Goal: Task Accomplishment & Management: Manage account settings

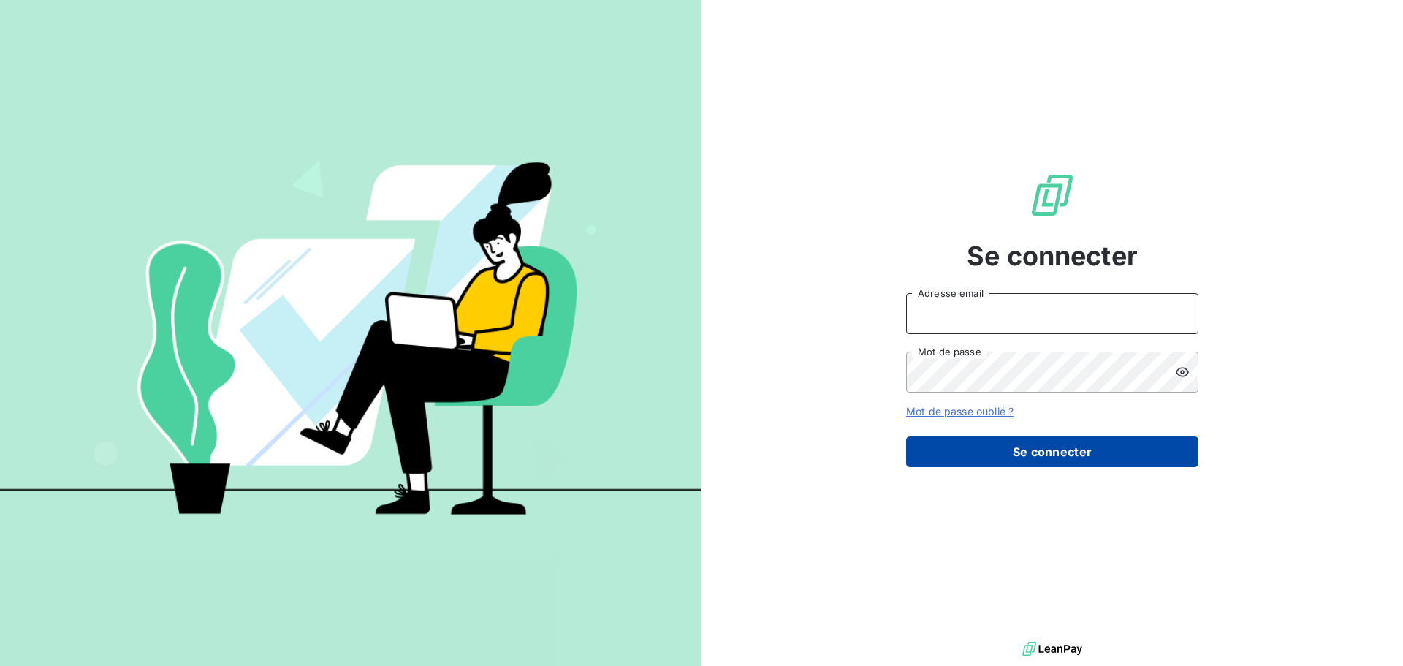
type input "[PERSON_NAME][EMAIL_ADDRESS][PERSON_NAME][PERSON_NAME][DOMAIN_NAME]"
click at [1051, 457] on button "Se connecter" at bounding box center [1052, 451] width 292 height 31
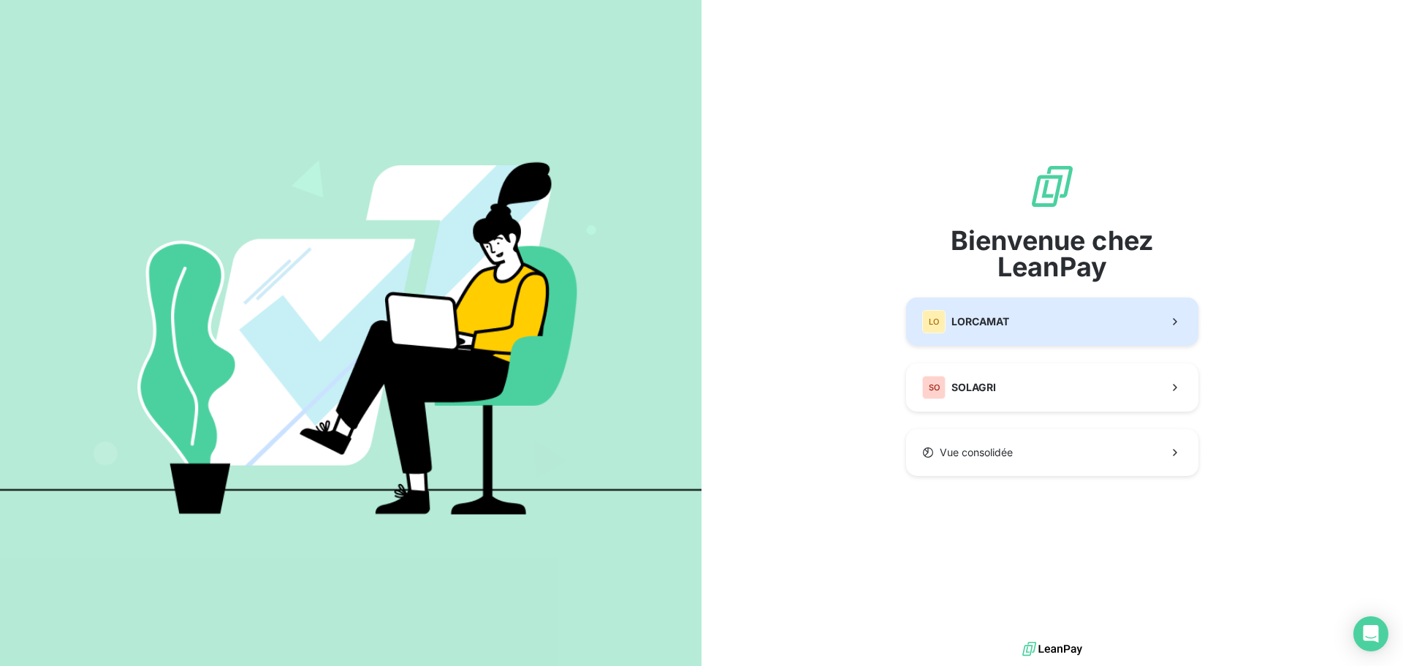
click at [1029, 325] on button "LO LORCAMAT" at bounding box center [1052, 321] width 292 height 48
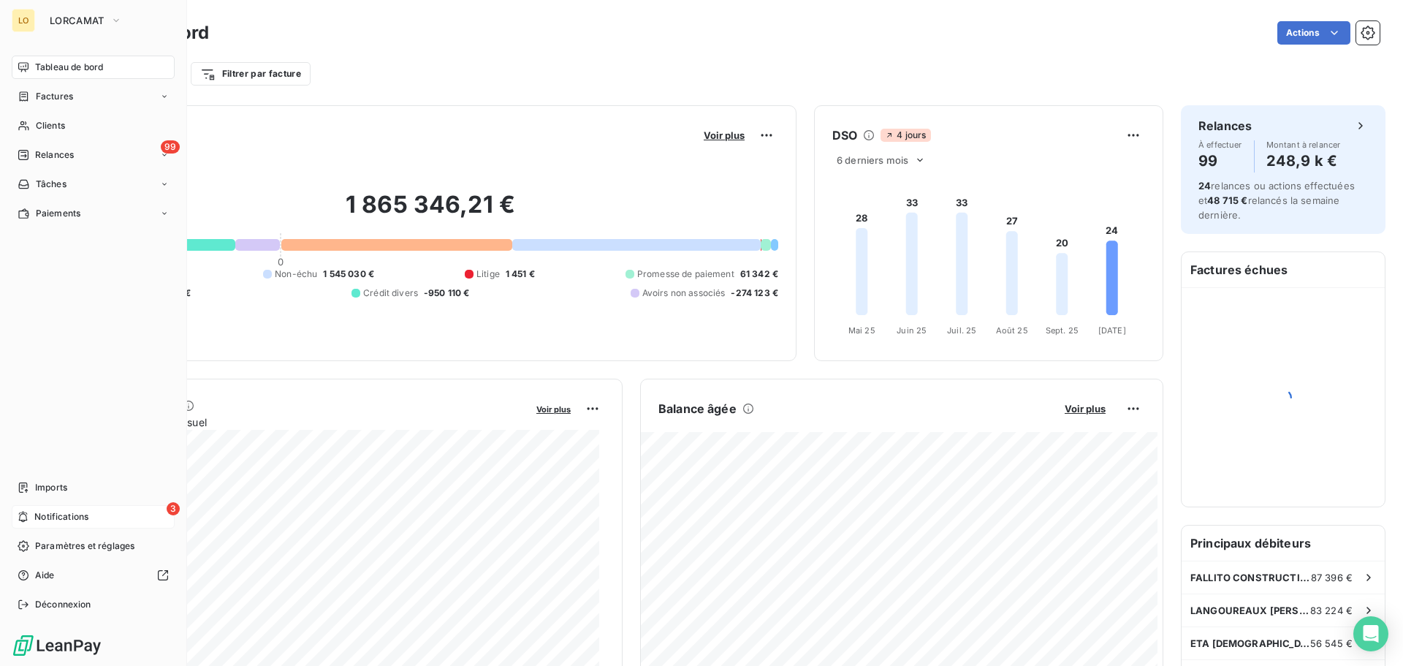
click at [33, 512] on div "3 Notifications" at bounding box center [93, 516] width 163 height 23
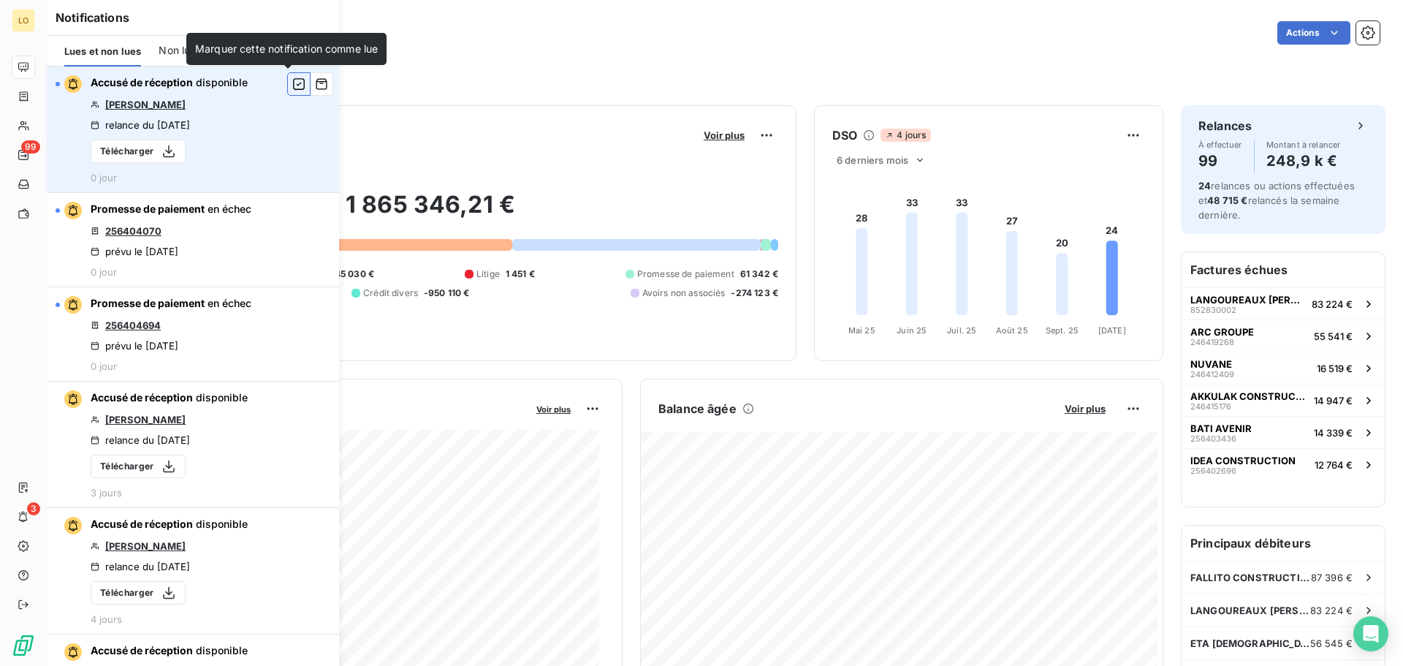
click at [292, 86] on icon "button" at bounding box center [298, 84] width 13 height 15
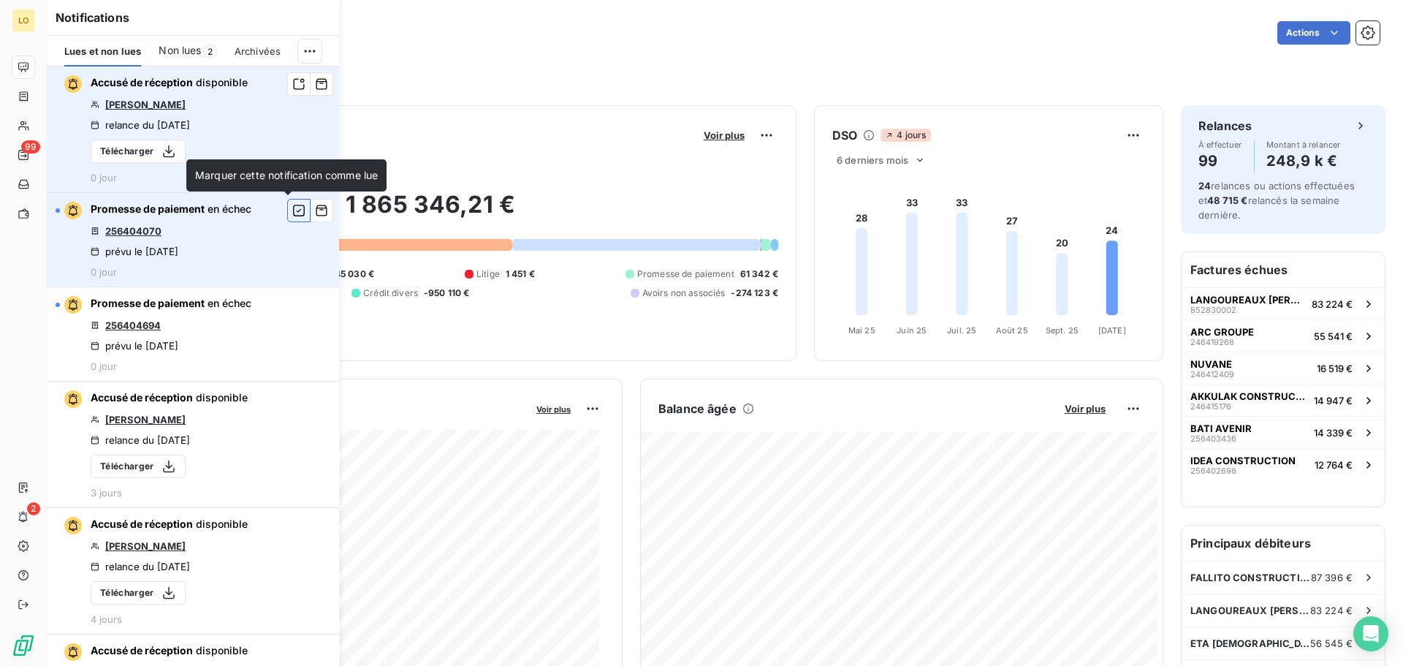
click at [292, 217] on icon "button" at bounding box center [298, 210] width 13 height 15
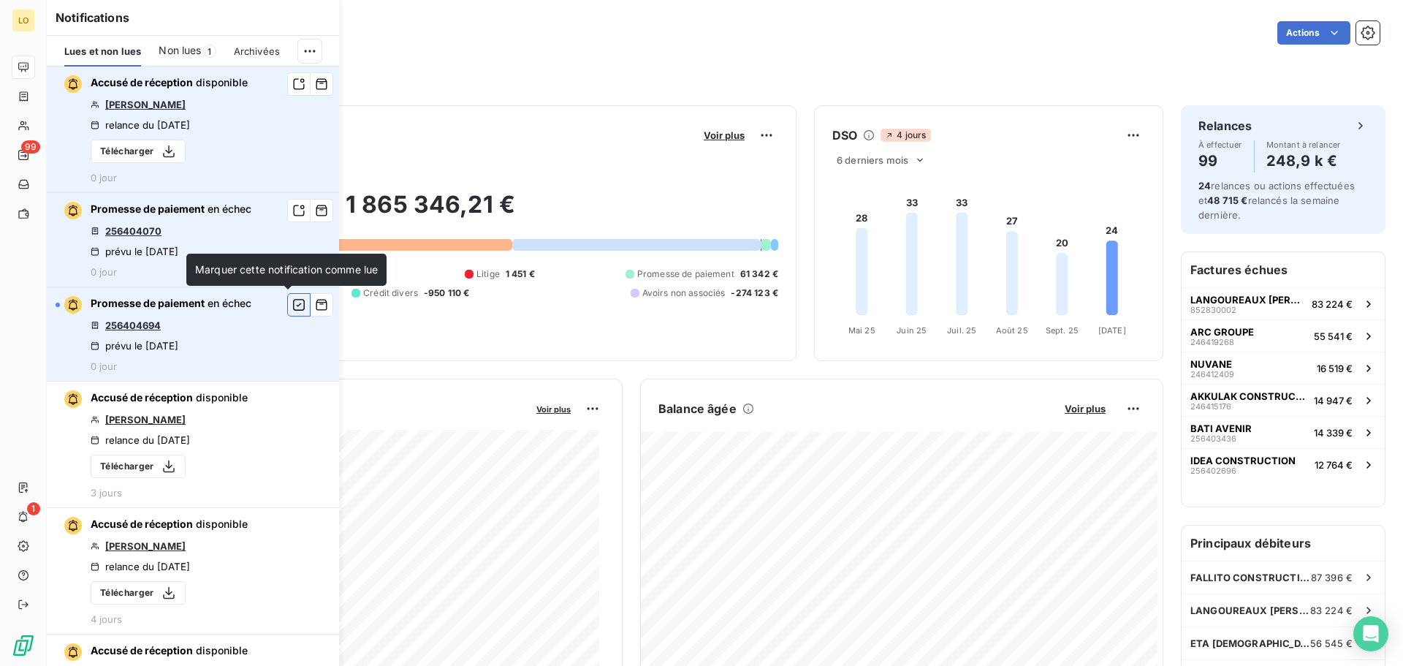
click at [292, 304] on icon "button" at bounding box center [298, 304] width 13 height 15
click at [157, 229] on link "256404070" at bounding box center [133, 231] width 56 height 12
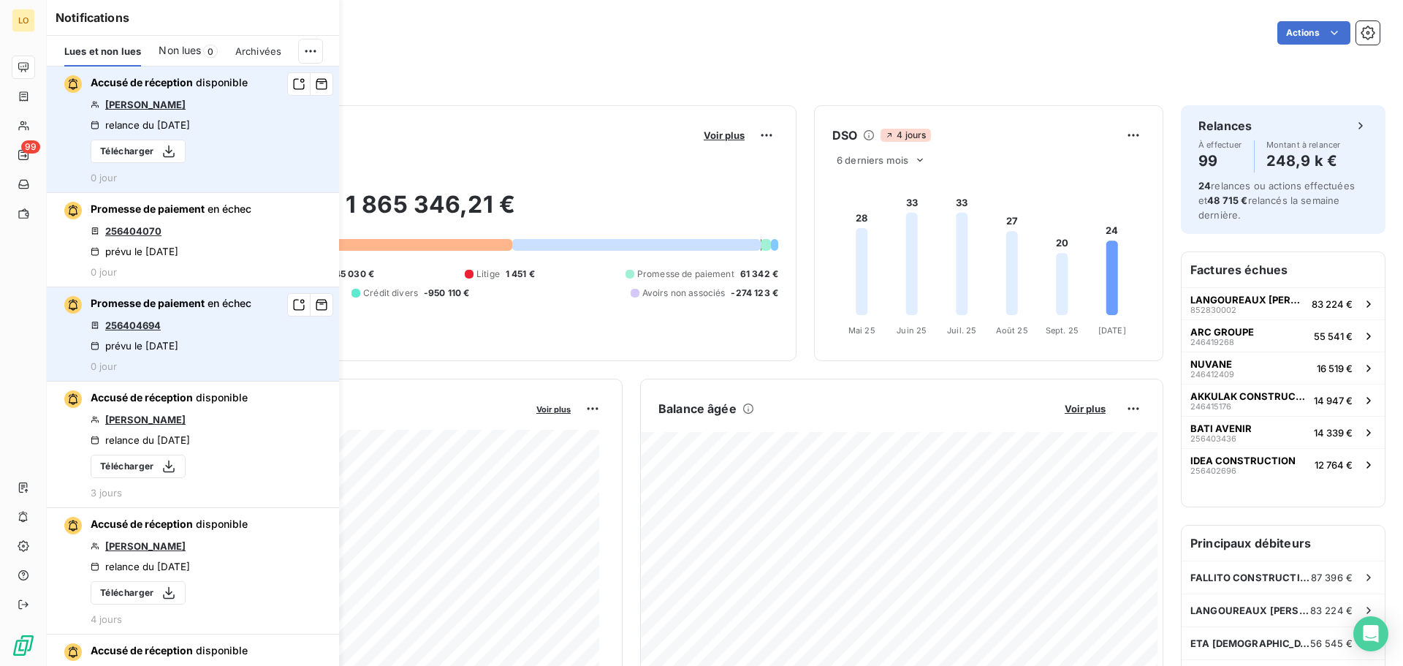
click at [718, 155] on div "Encours client Voir plus 1 865 346,21 € 0 Échu 1 434 706 € Non-échu 1 545 030 €…" at bounding box center [431, 233] width 696 height 219
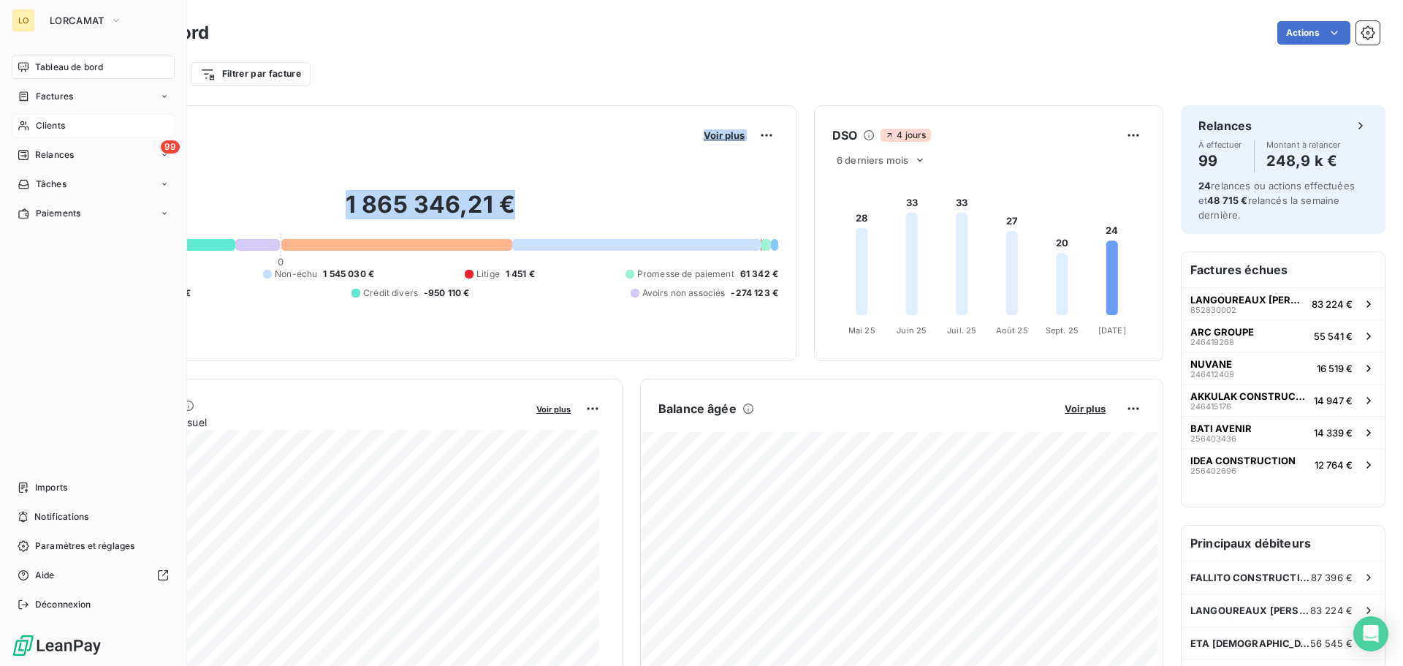
drag, startPoint x: 40, startPoint y: 129, endPoint x: 58, endPoint y: 122, distance: 19.0
click at [41, 129] on span "Clients" at bounding box center [50, 125] width 29 height 13
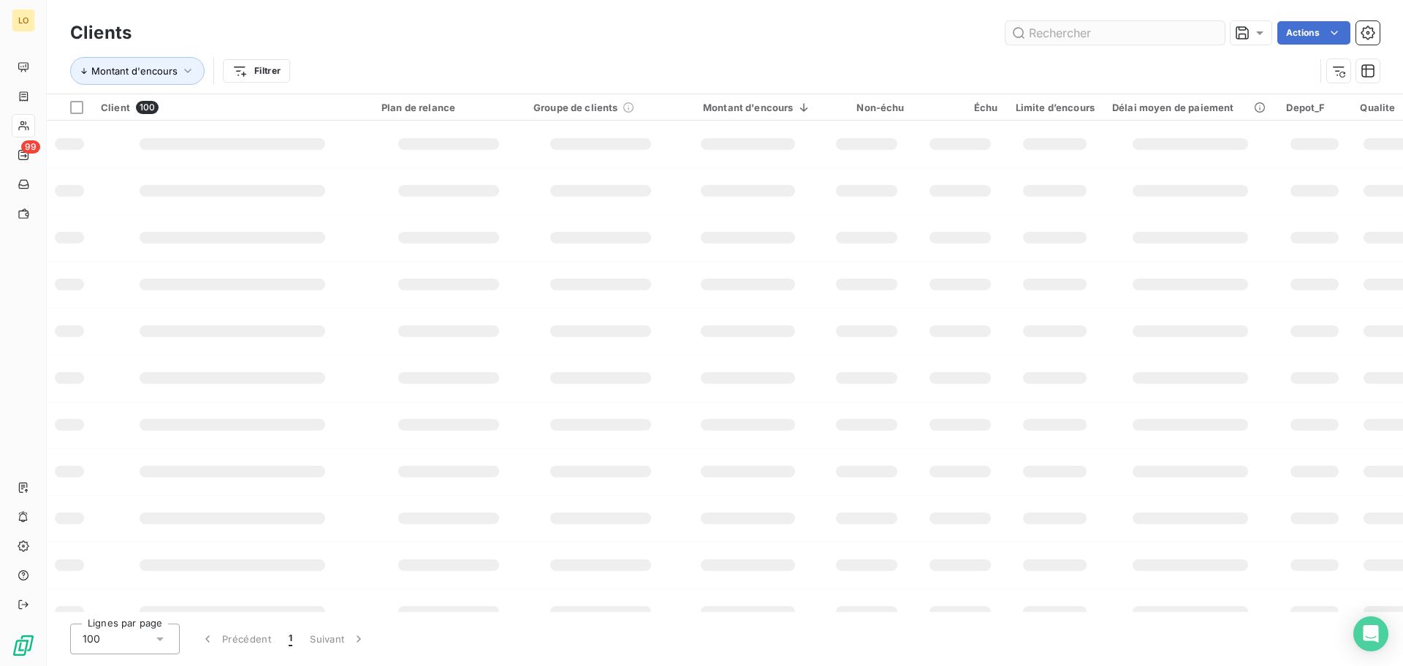
click at [1080, 36] on input "text" at bounding box center [1115, 32] width 219 height 23
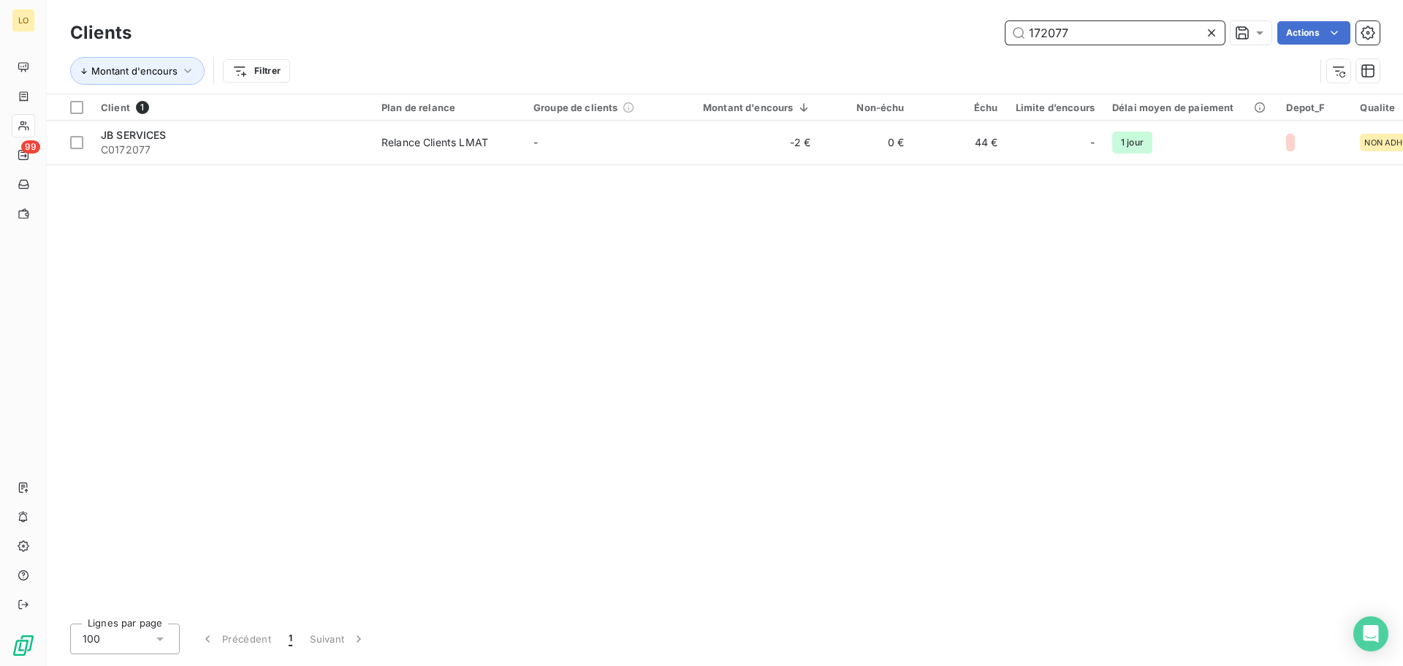
type input "172077"
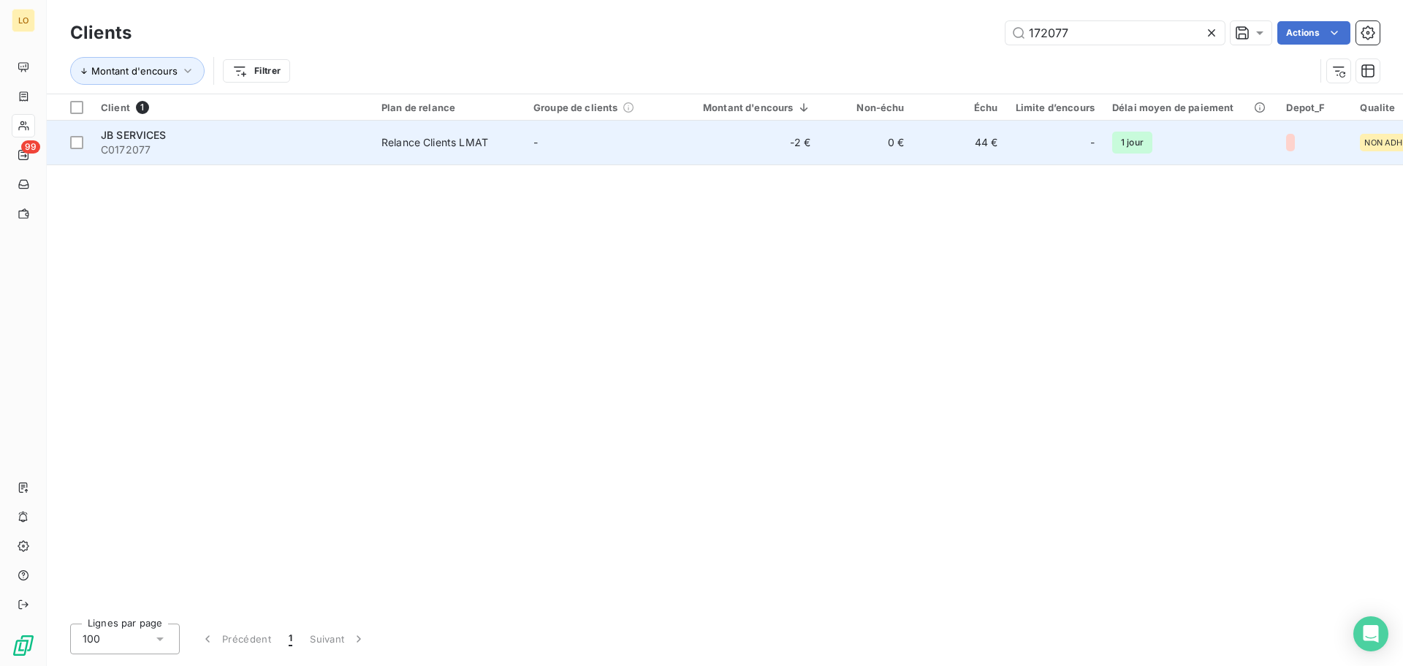
click at [157, 136] on span "JB SERVICES" at bounding box center [134, 135] width 66 height 12
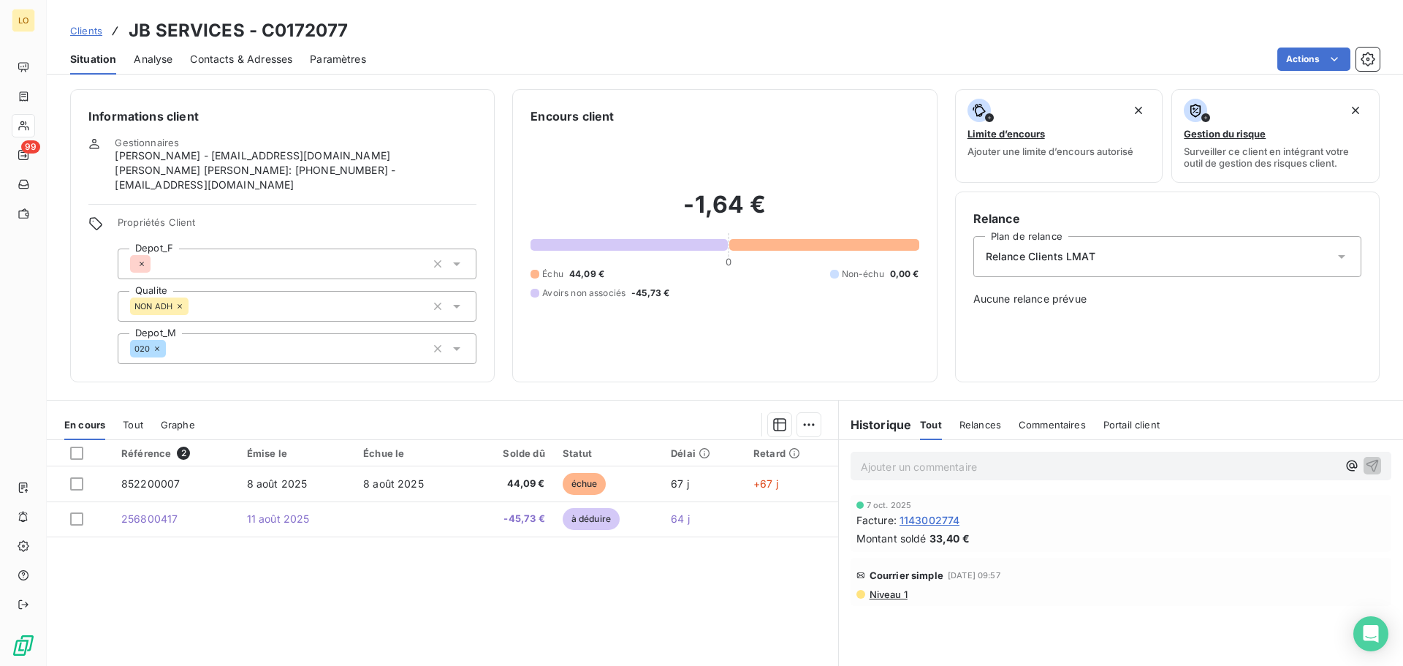
click at [877, 596] on span "Niveau 1" at bounding box center [887, 594] width 39 height 12
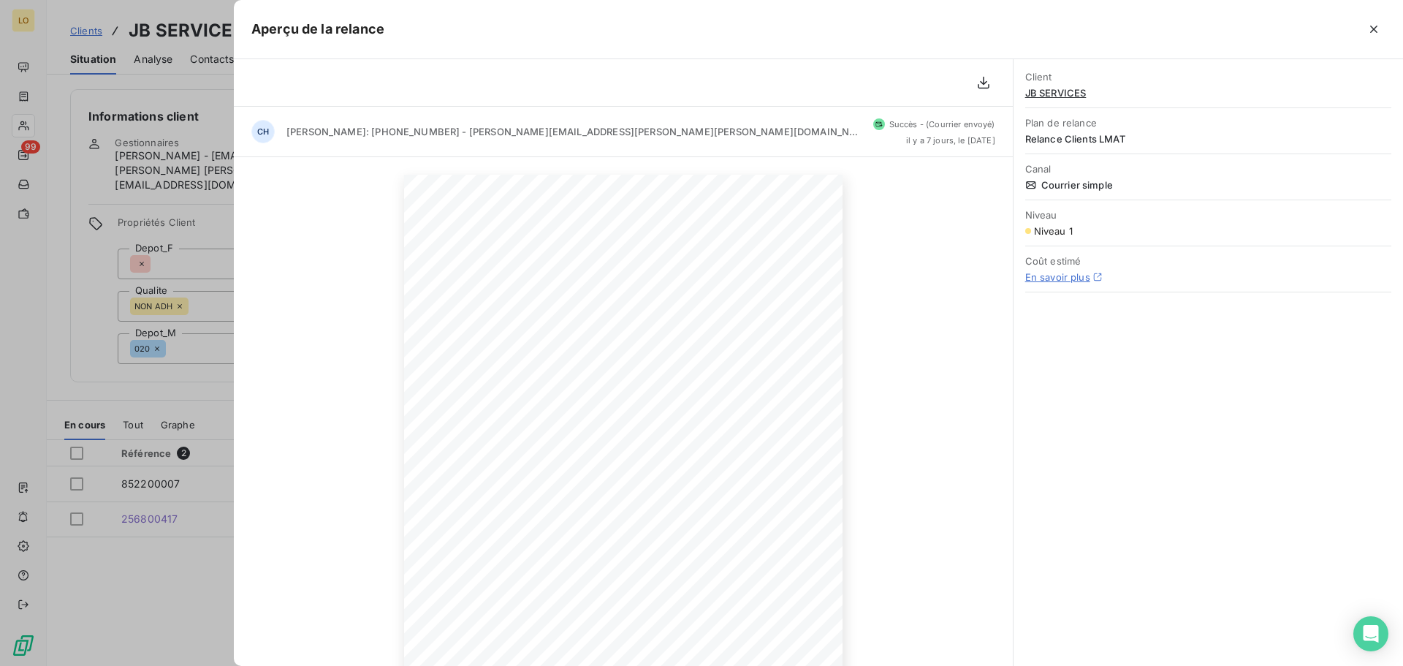
click at [78, 18] on div at bounding box center [701, 333] width 1403 height 666
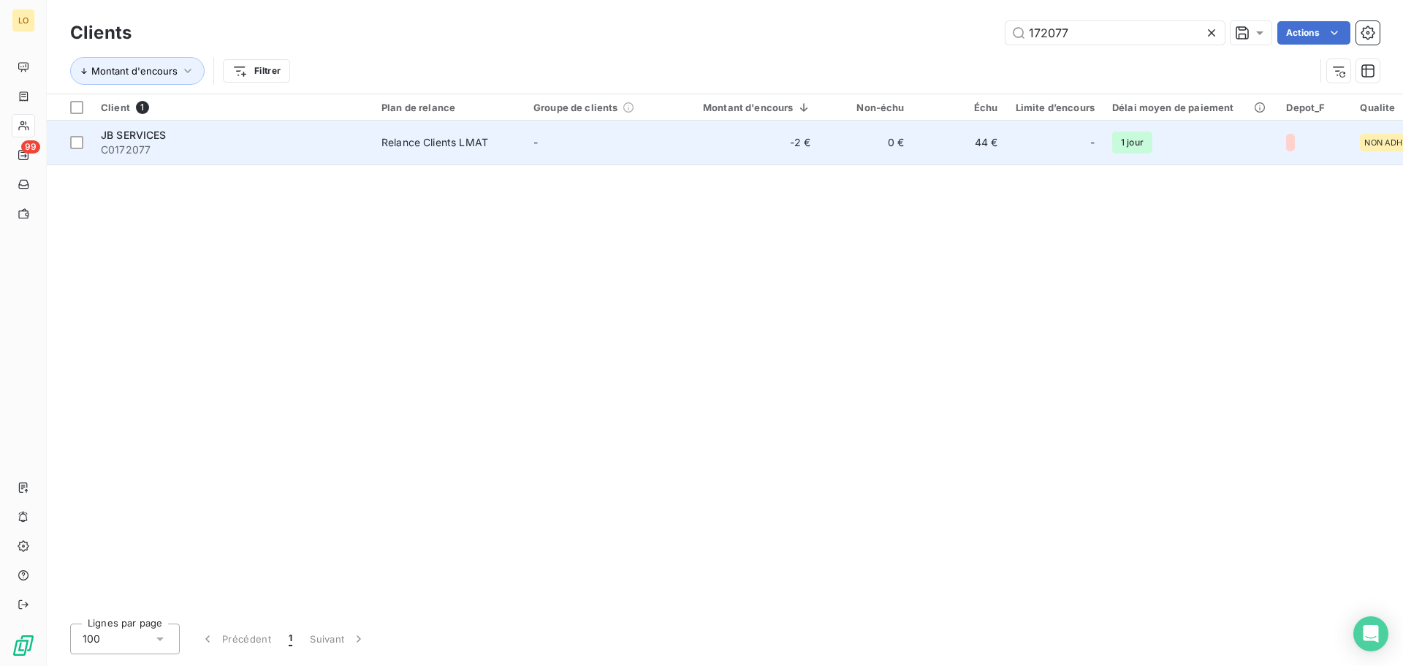
click at [149, 134] on span "JB SERVICES" at bounding box center [134, 135] width 66 height 12
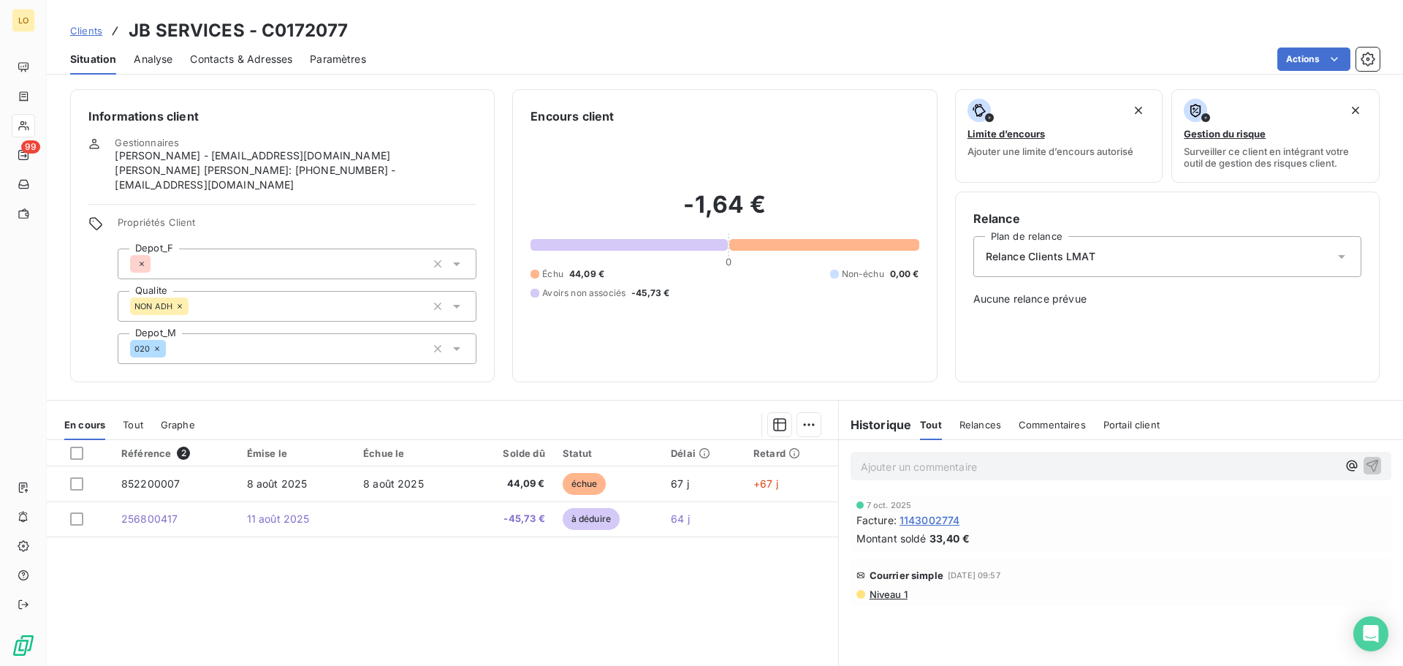
click at [879, 593] on span "Niveau 1" at bounding box center [887, 594] width 39 height 12
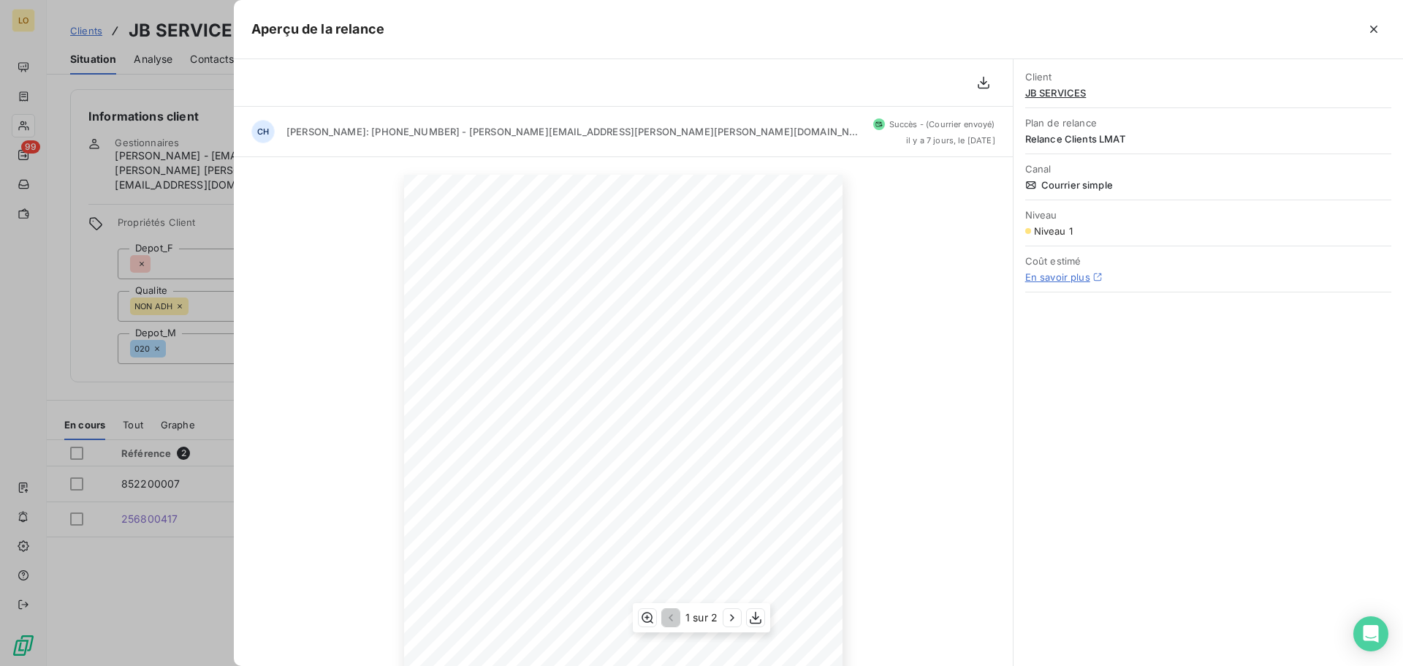
scroll to position [73, 0]
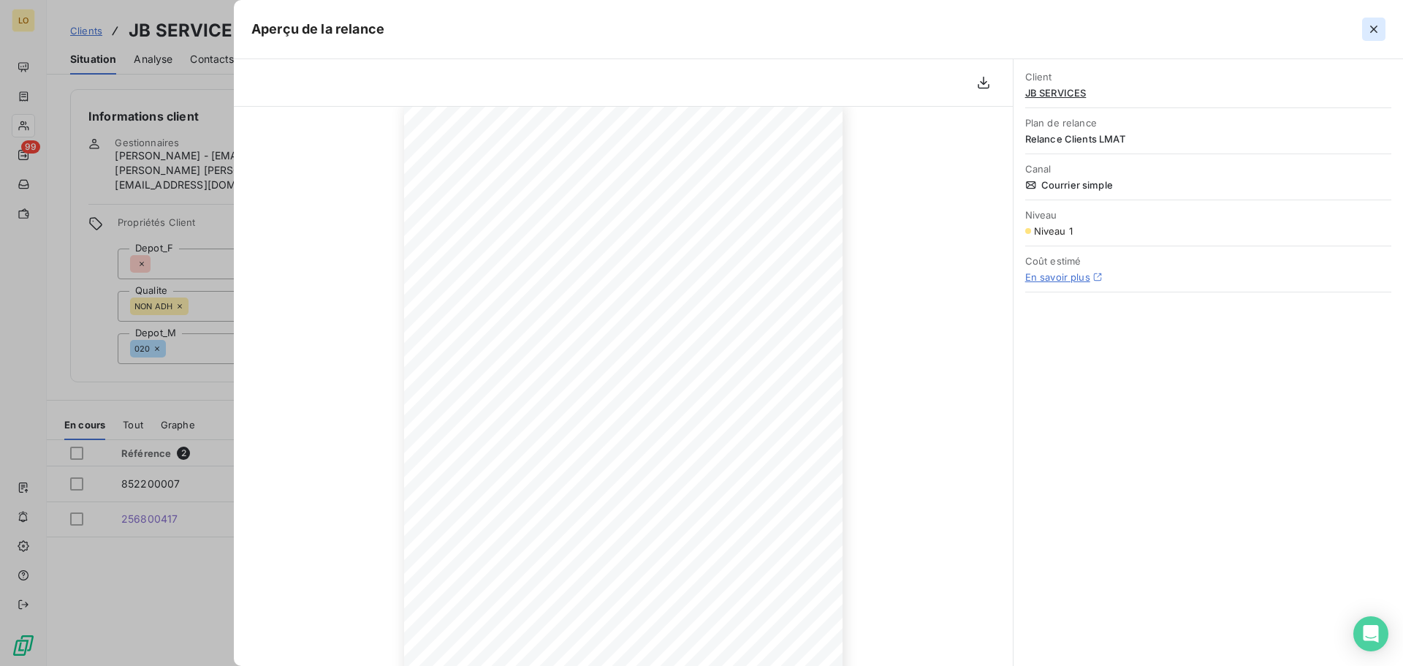
click at [1365, 27] on button "button" at bounding box center [1374, 29] width 23 height 23
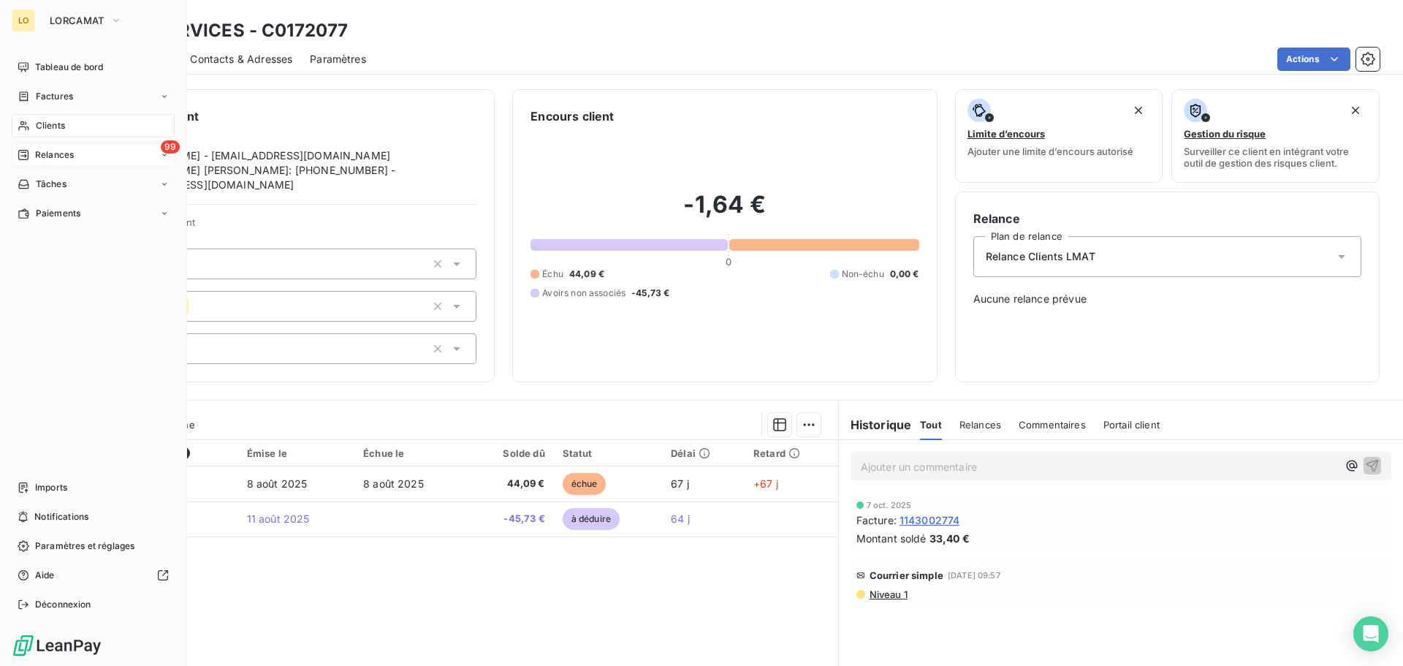
click at [28, 150] on icon at bounding box center [24, 155] width 12 height 12
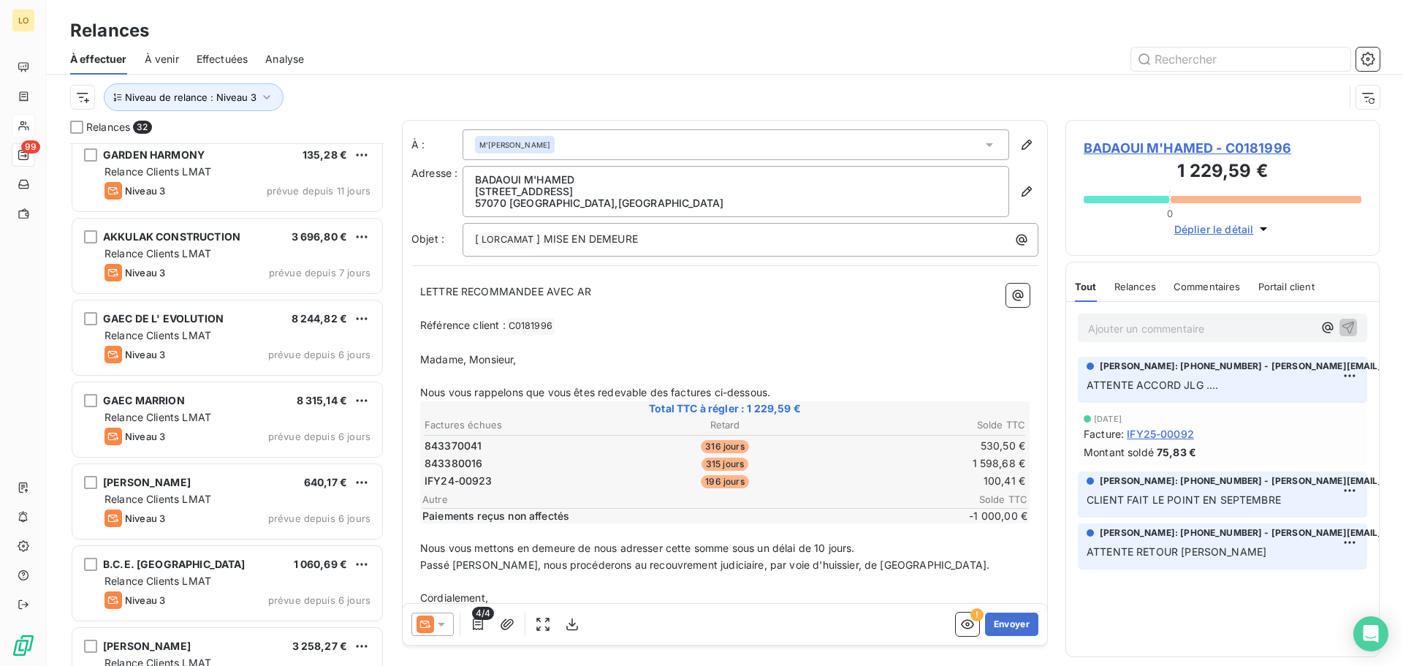
scroll to position [2098, 0]
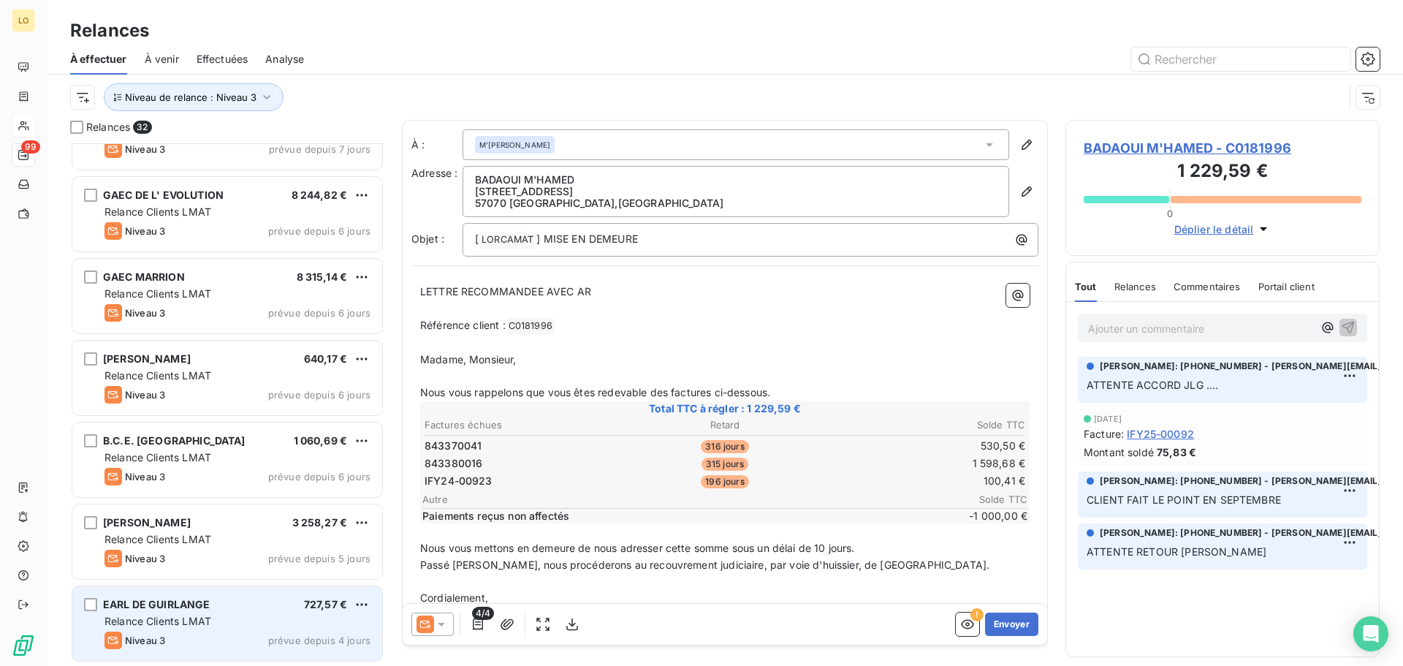
click at [291, 632] on div "Niveau 3 prévue depuis 4 jours" at bounding box center [238, 641] width 266 height 18
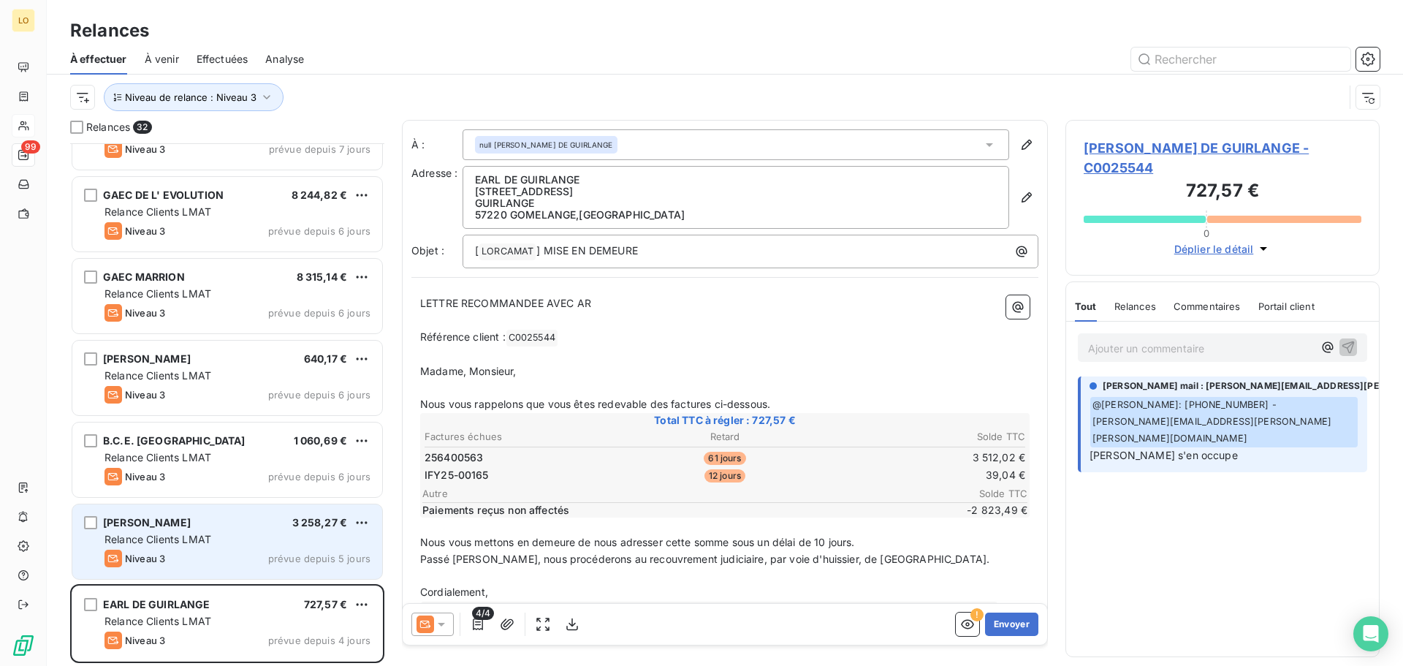
click at [271, 554] on span "prévue depuis 5 jours" at bounding box center [319, 559] width 102 height 12
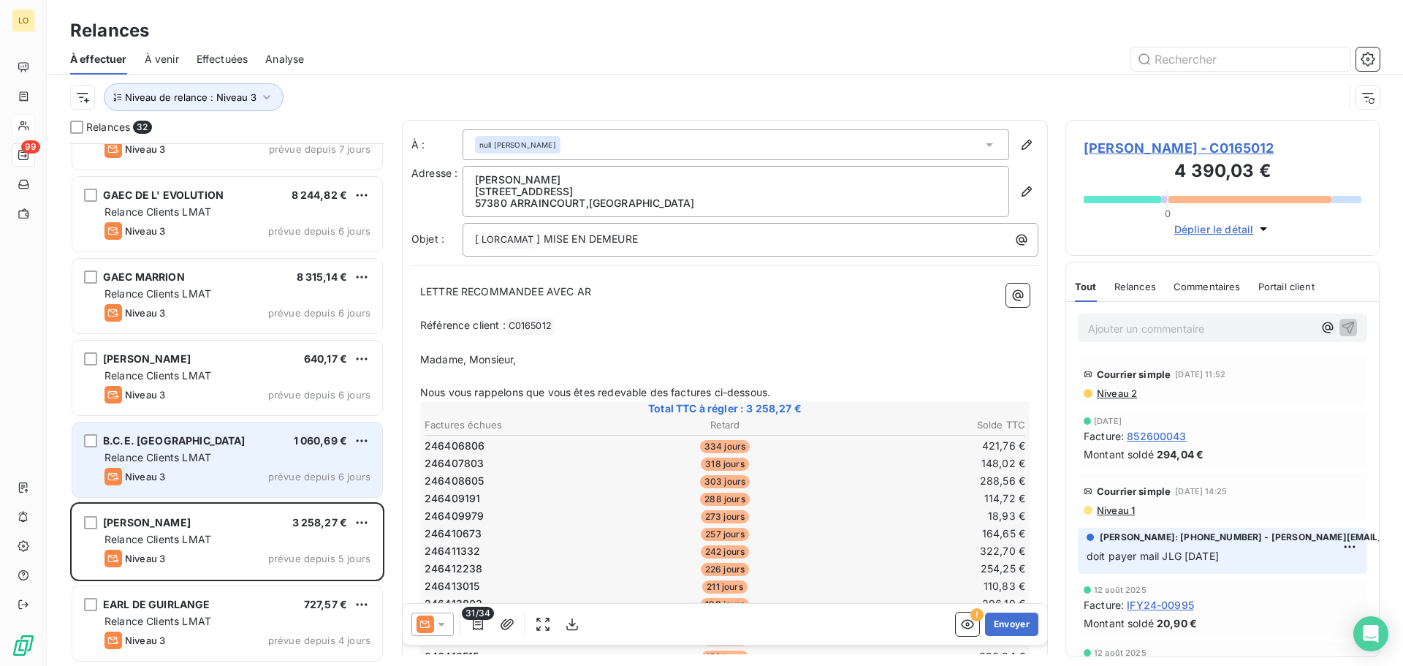
click at [268, 476] on div "Niveau 3 prévue depuis 6 jours" at bounding box center [238, 477] width 266 height 18
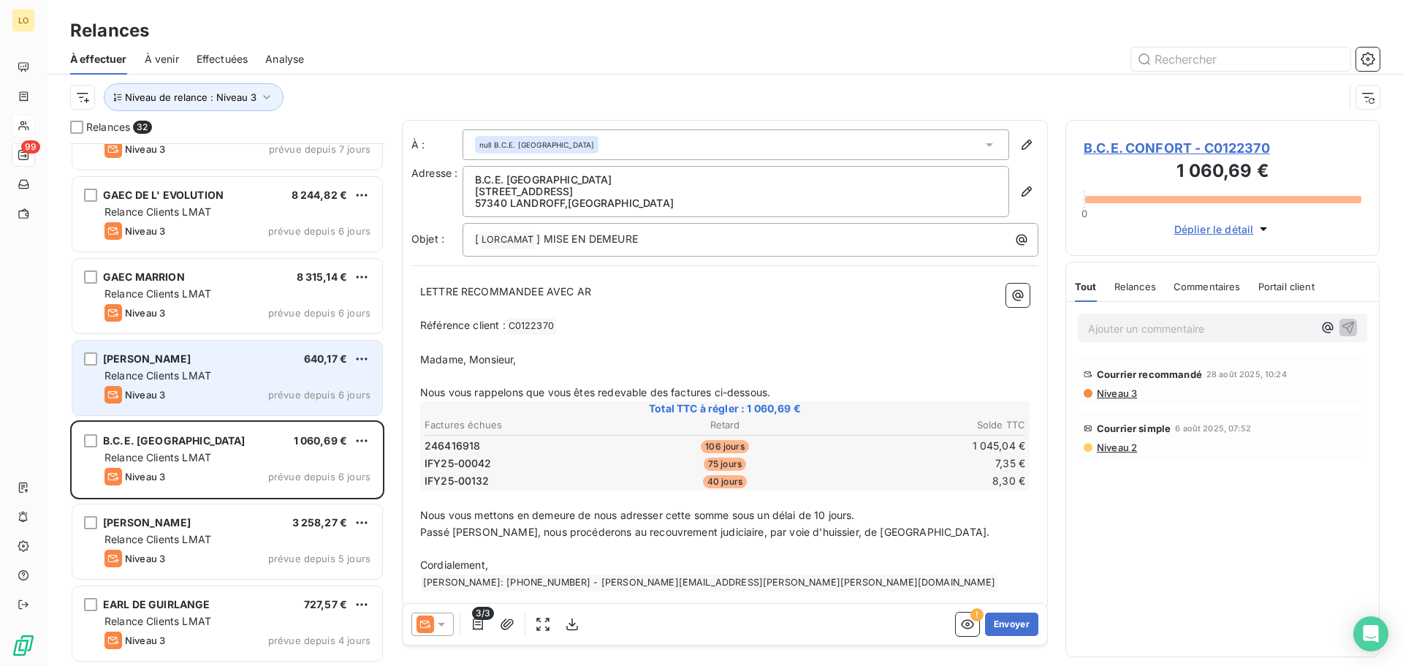
click at [256, 398] on div "Niveau 3 prévue depuis 6 jours" at bounding box center [238, 395] width 266 height 18
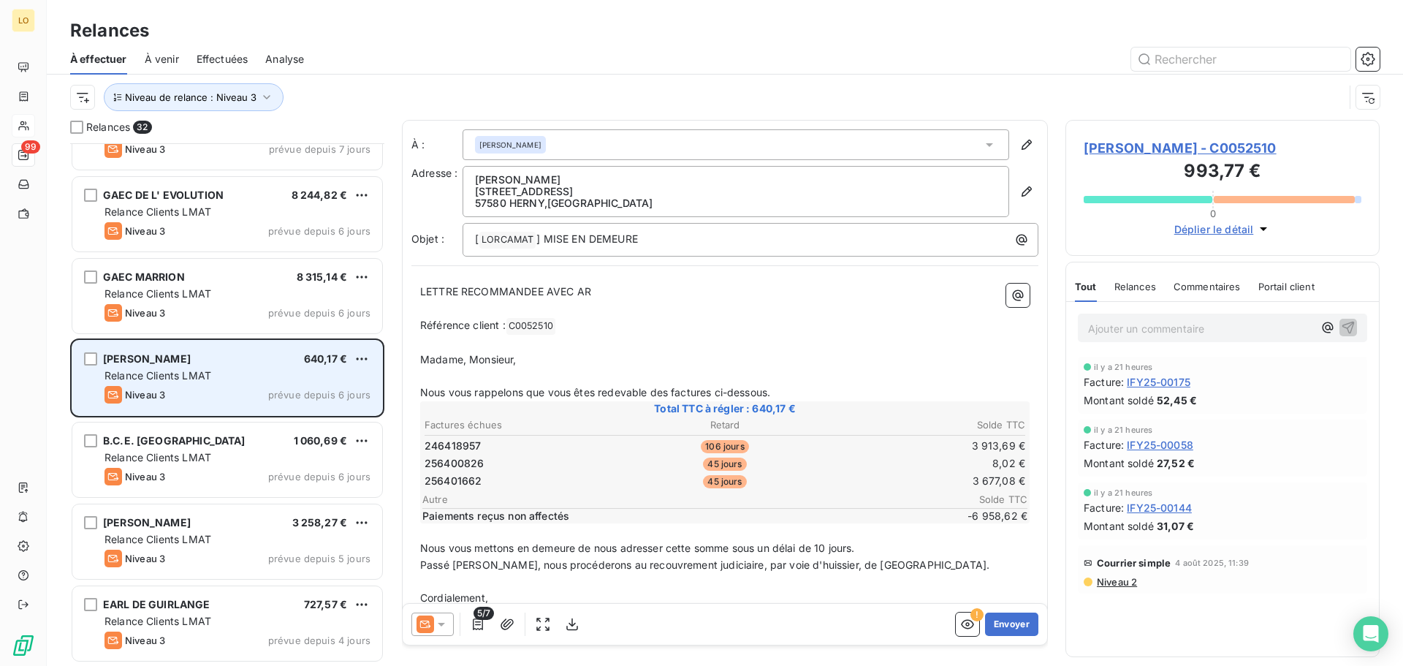
scroll to position [2025, 0]
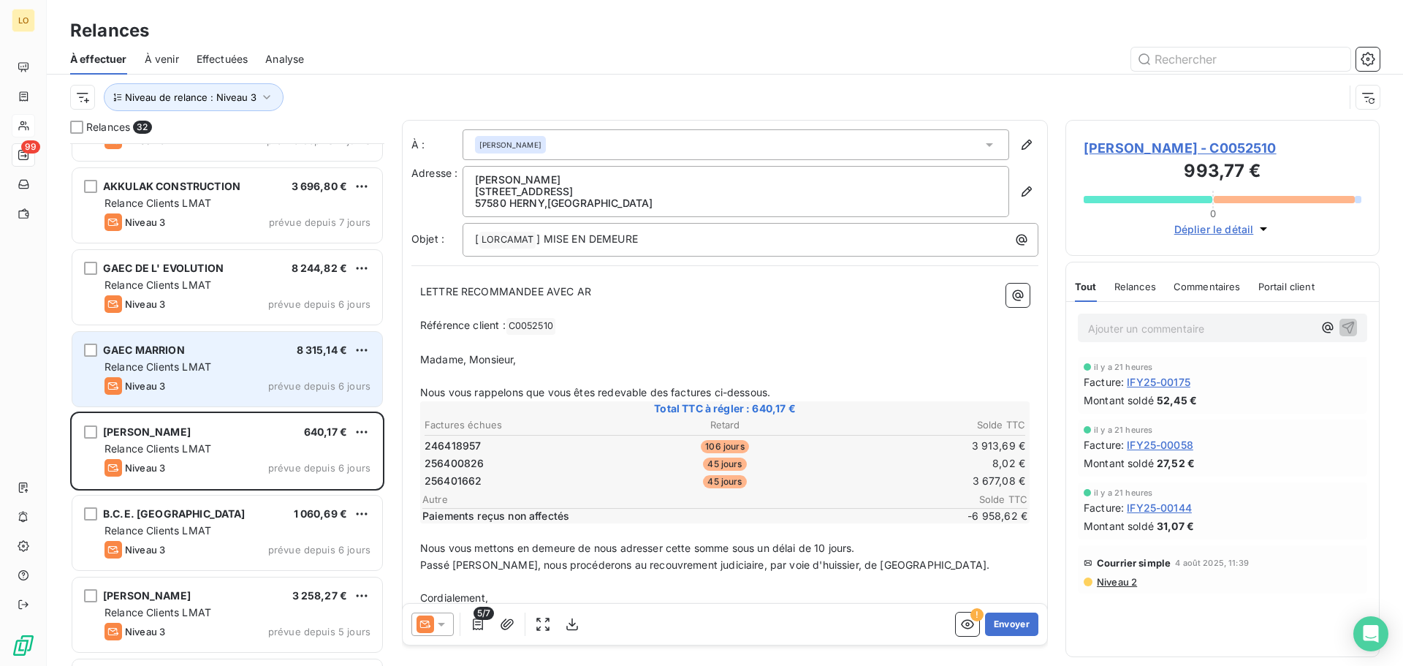
click at [256, 390] on div "Niveau 3 prévue depuis 6 jours" at bounding box center [238, 386] width 266 height 18
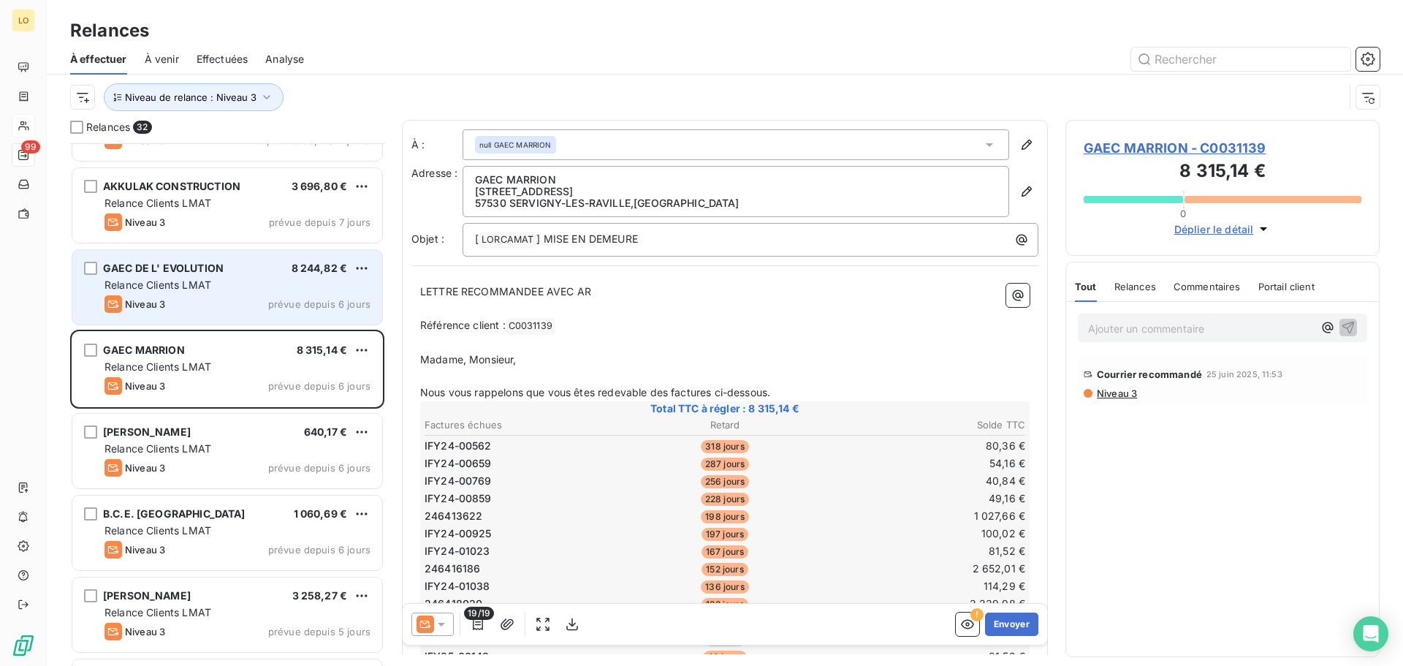
click at [250, 285] on div "Relance Clients LMAT" at bounding box center [238, 285] width 266 height 15
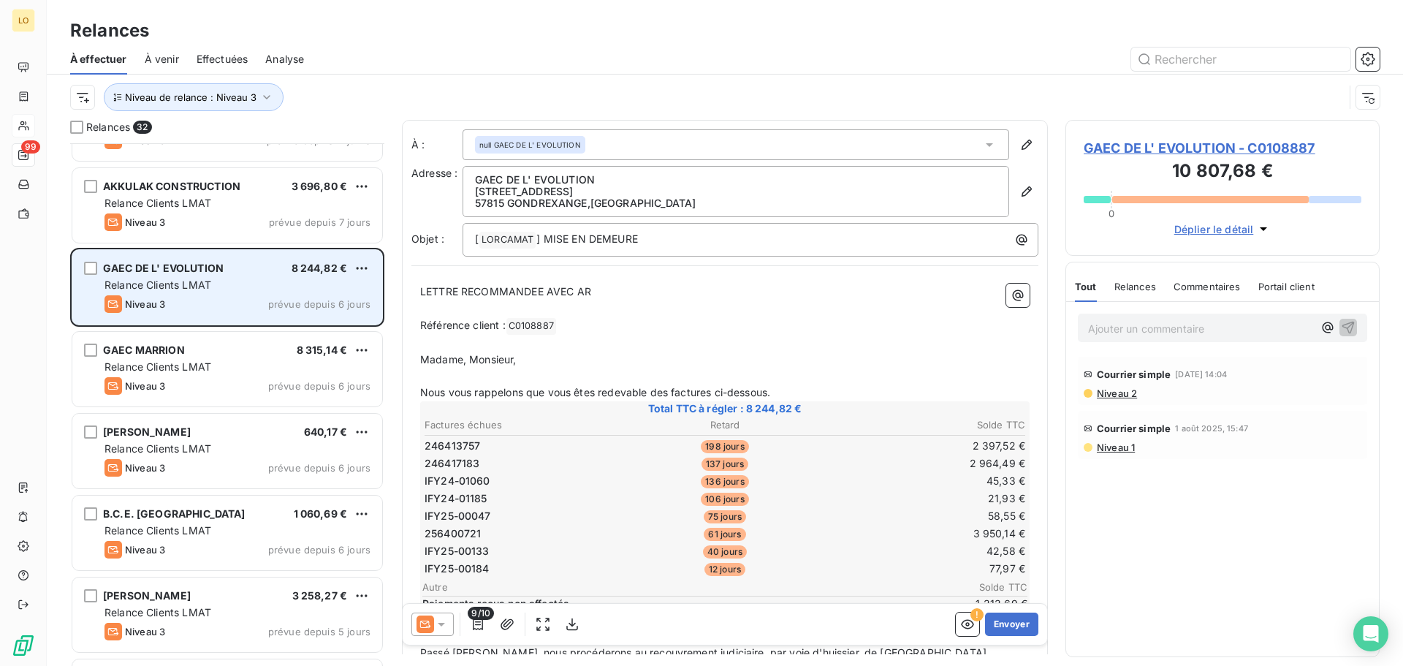
scroll to position [1952, 0]
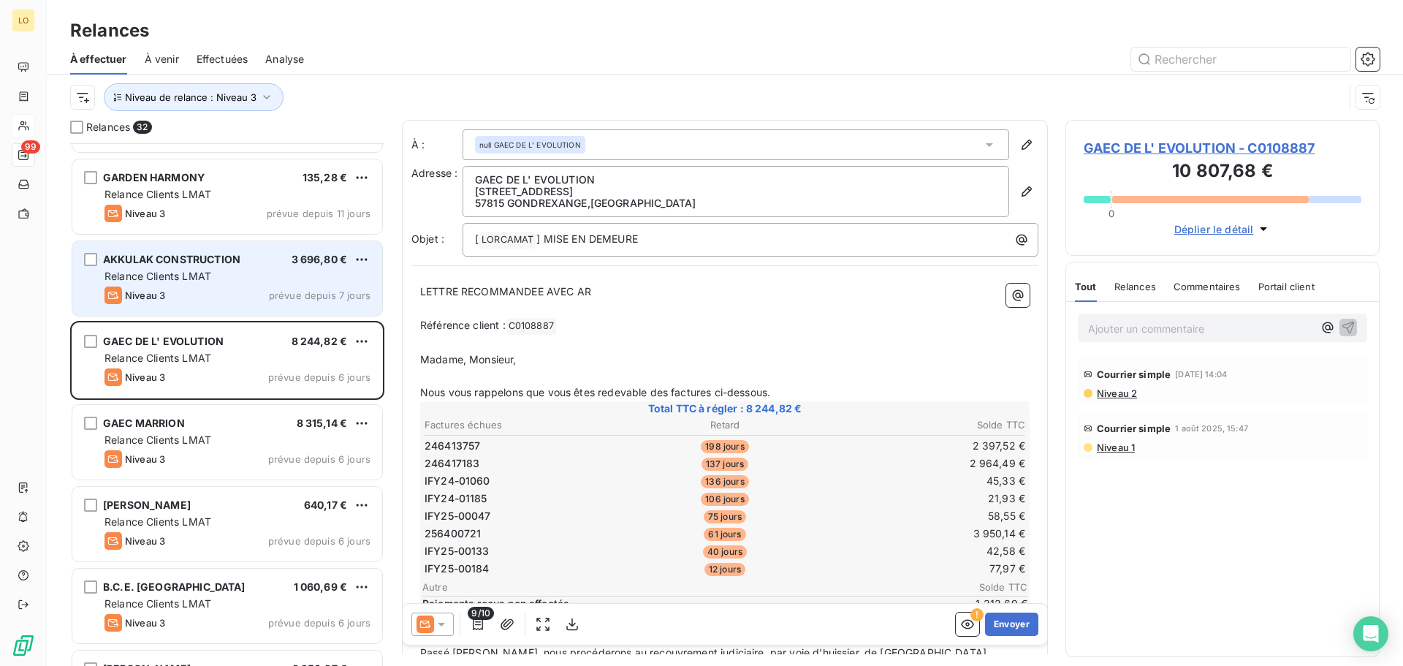
click at [251, 287] on div "Niveau 3 prévue depuis 7 jours" at bounding box center [238, 296] width 266 height 18
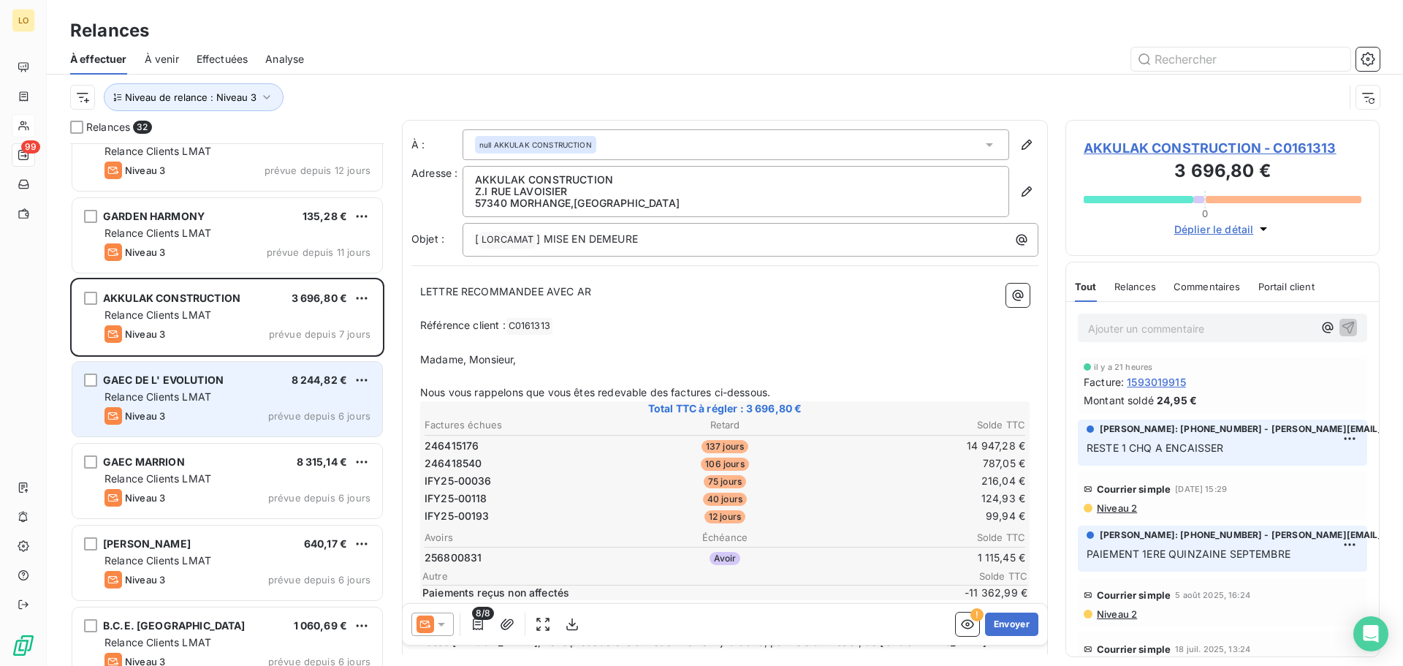
scroll to position [1879, 0]
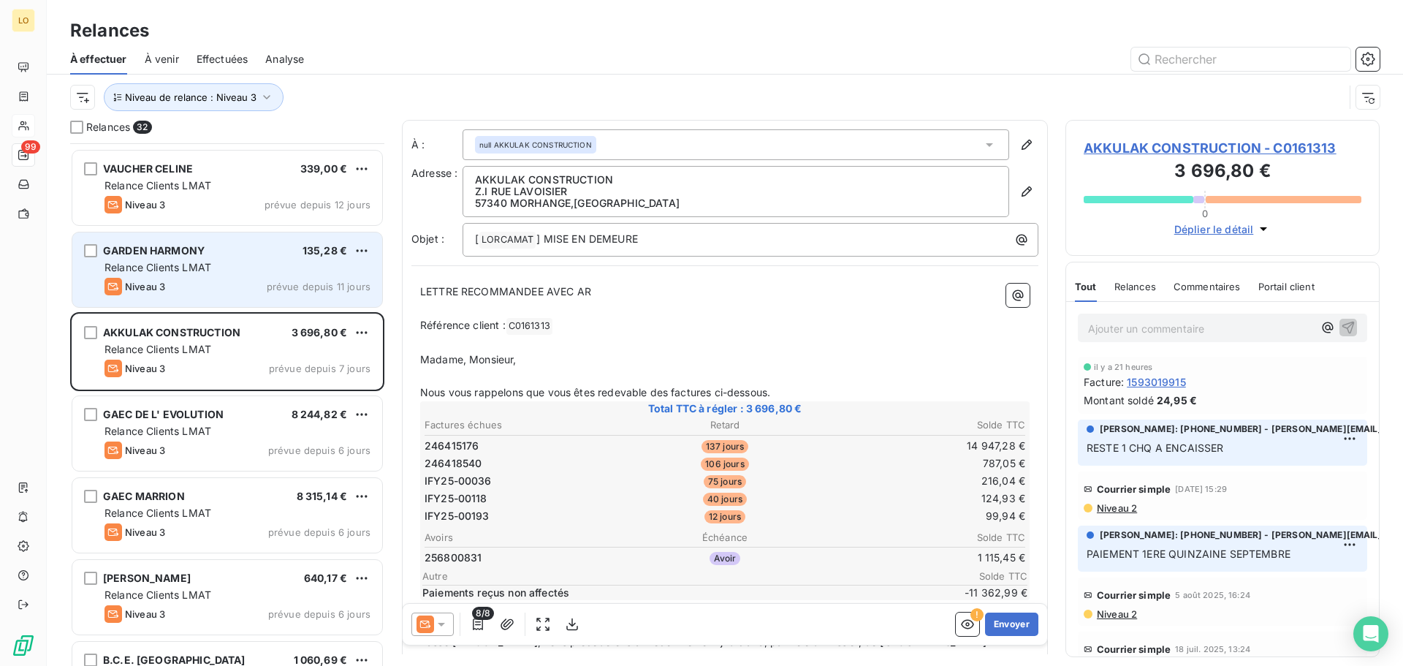
click at [271, 289] on span "prévue depuis 11 jours" at bounding box center [319, 287] width 104 height 12
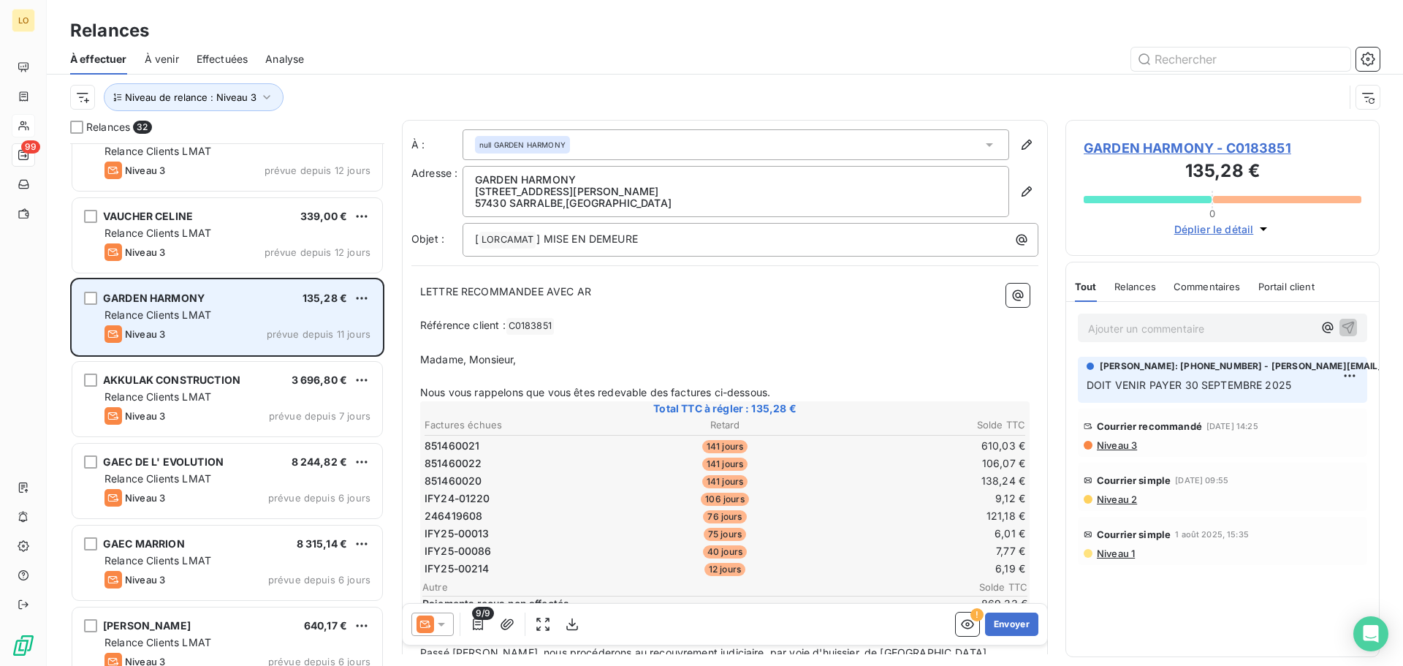
scroll to position [1805, 0]
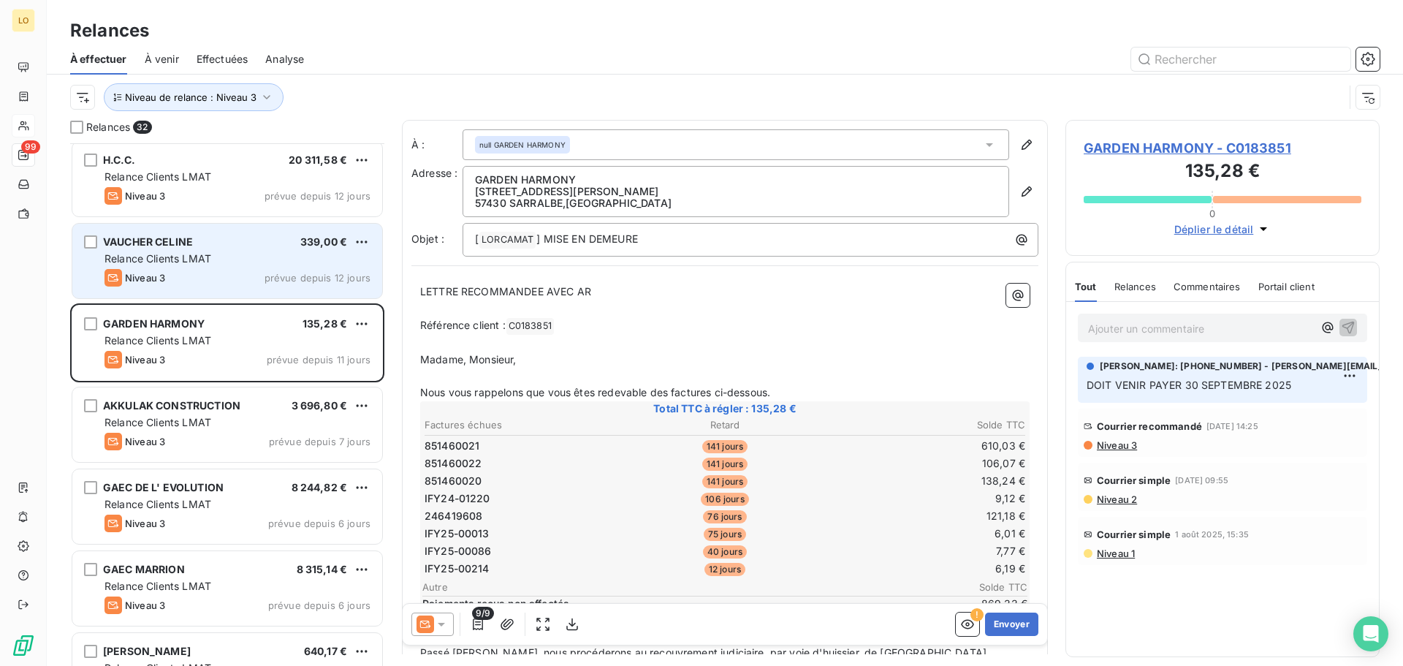
click at [271, 284] on div "Niveau 3 prévue depuis 12 jours" at bounding box center [238, 278] width 266 height 18
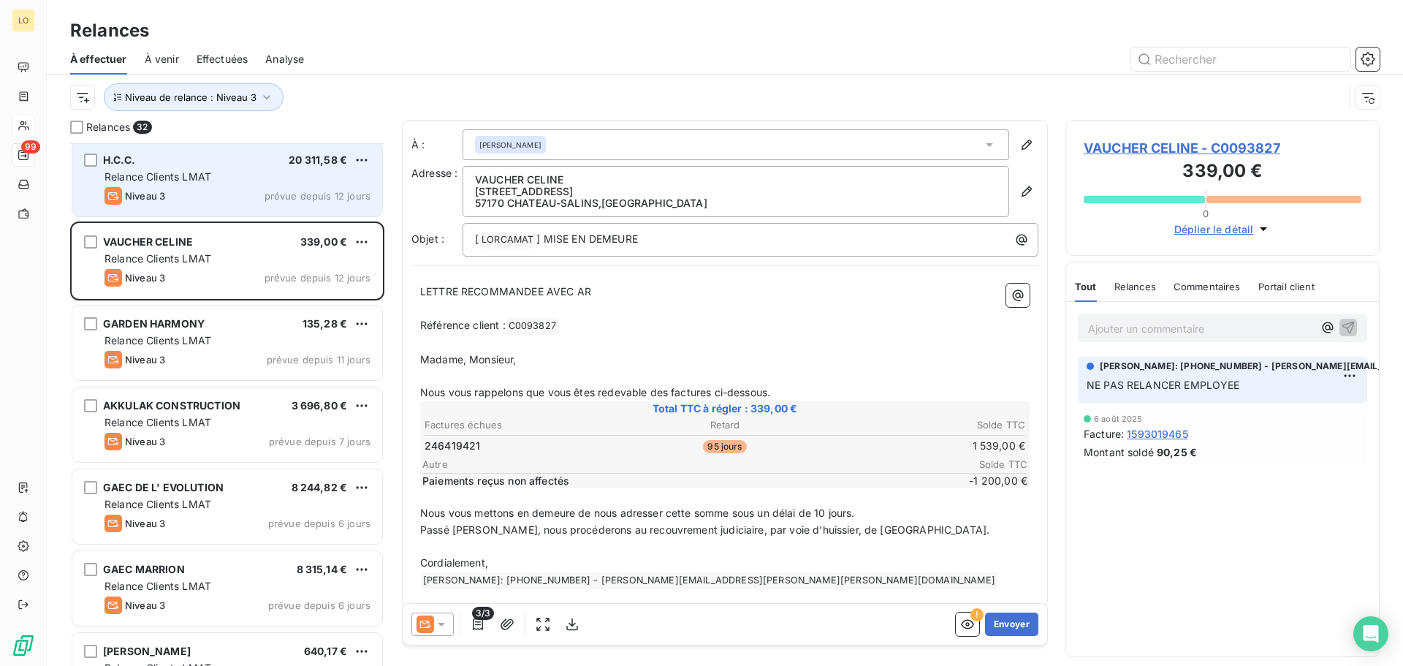
click at [285, 185] on div "H.C.C. 20 311,58 € Relance Clients LMAT Niveau 3 prévue depuis 12 jours" at bounding box center [227, 179] width 310 height 75
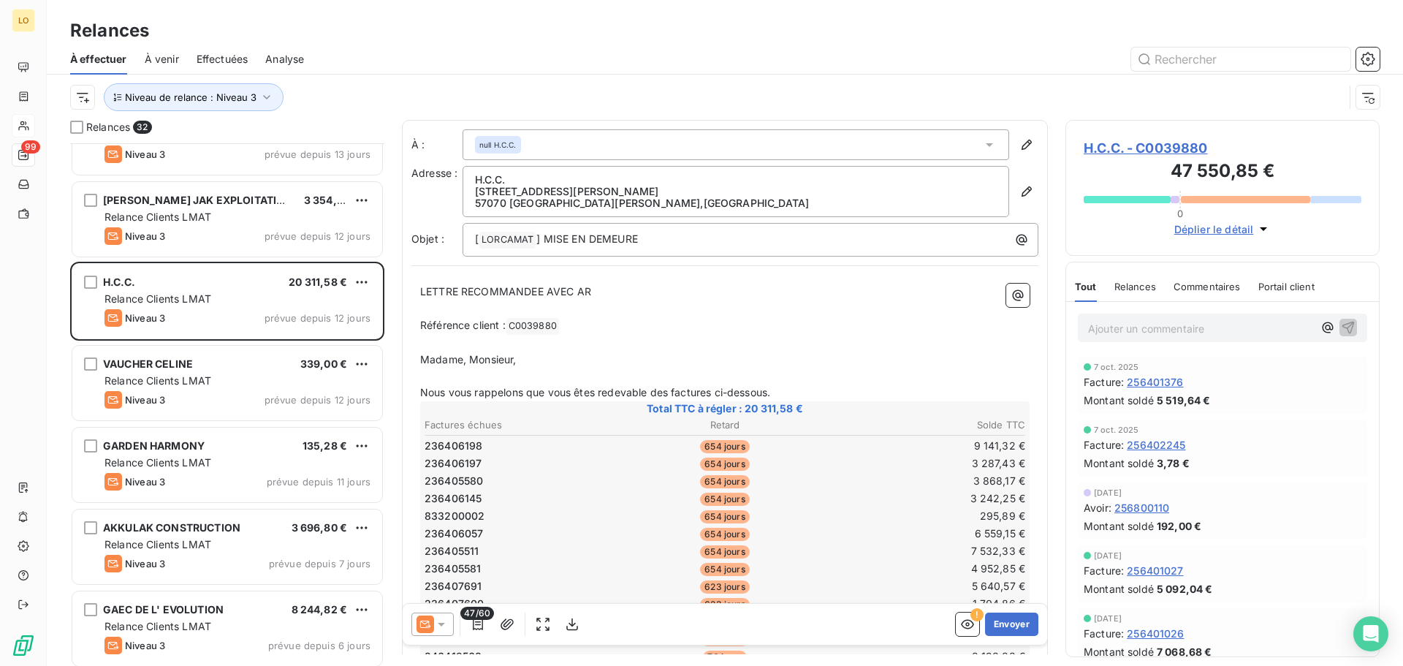
scroll to position [1659, 0]
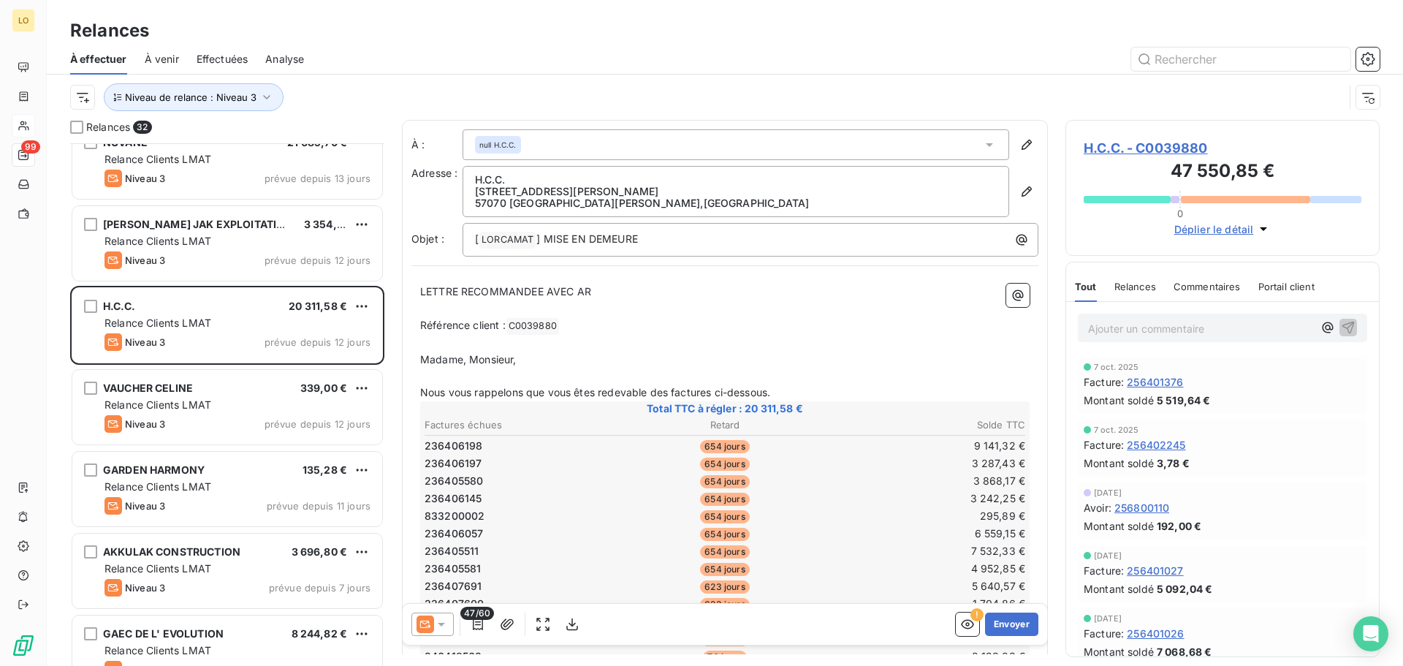
click at [276, 232] on div "EARL JAK EXPLOITATION AGRICOLE 3 354,85 € Relance Clients LMAT Niveau 3 prévue …" at bounding box center [227, 243] width 310 height 75
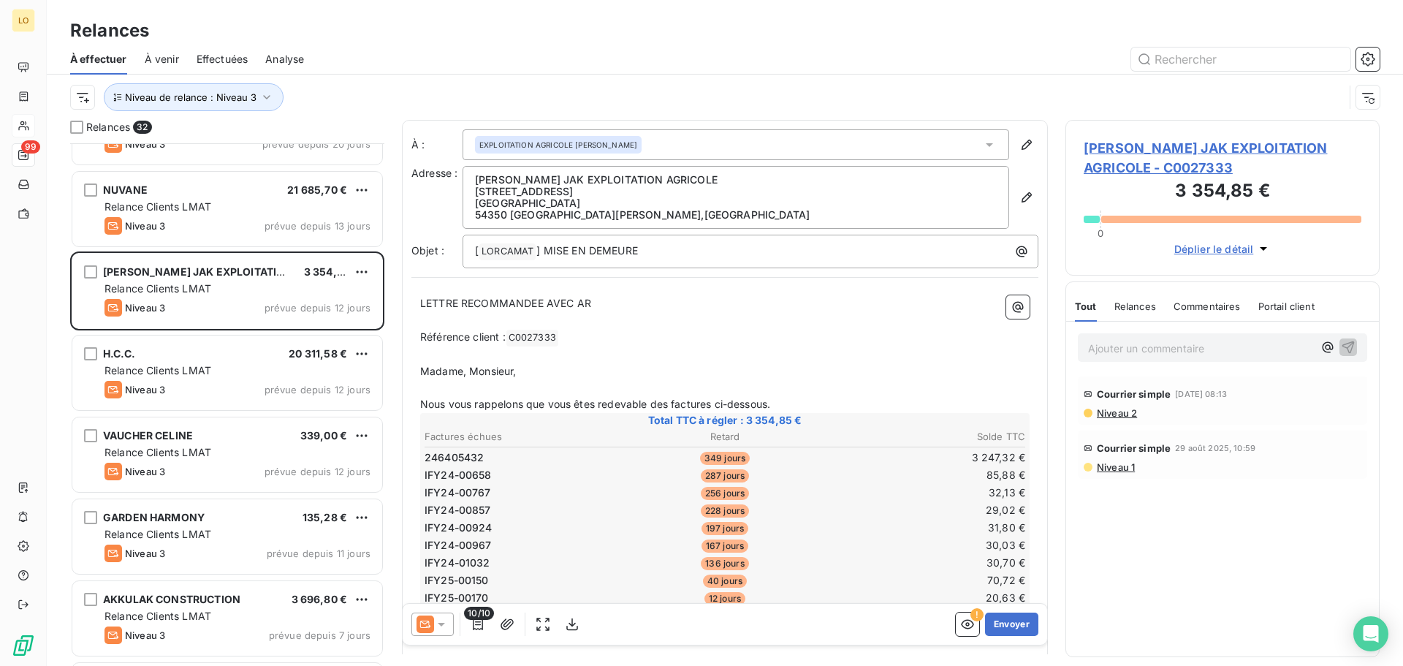
scroll to position [1586, 0]
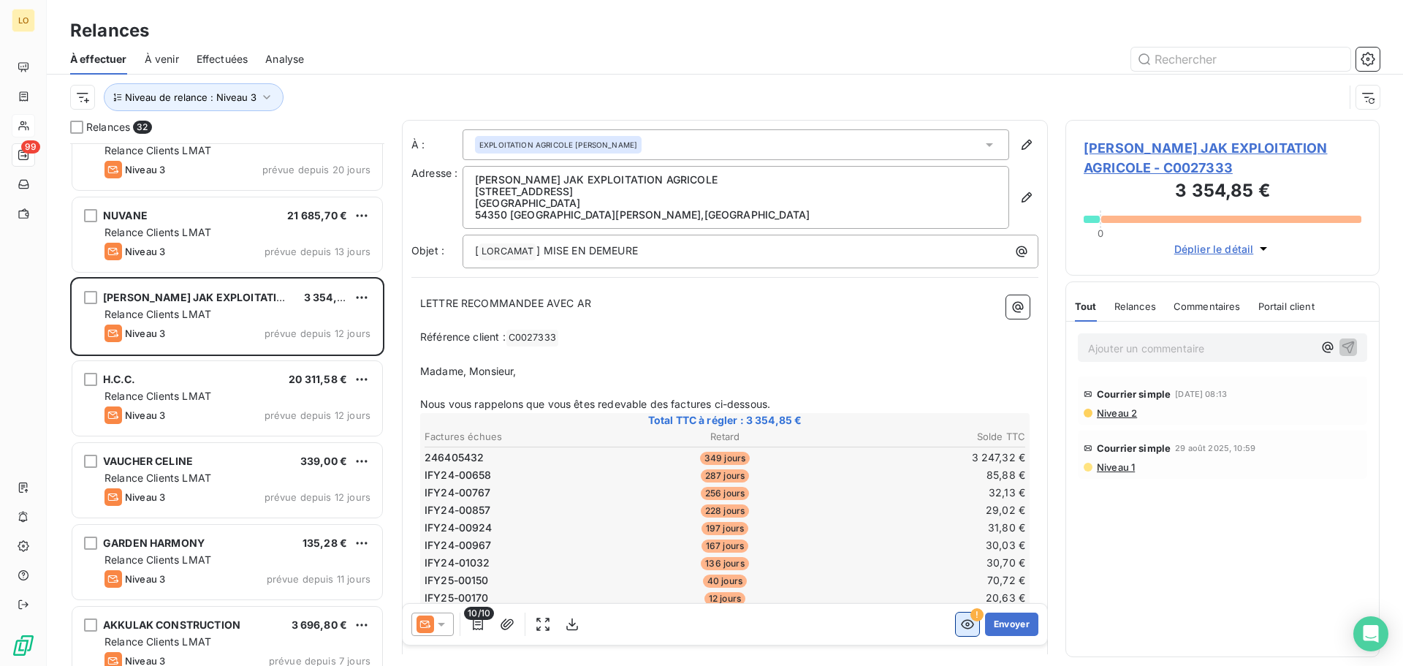
click at [960, 624] on icon "button" at bounding box center [967, 624] width 15 height 15
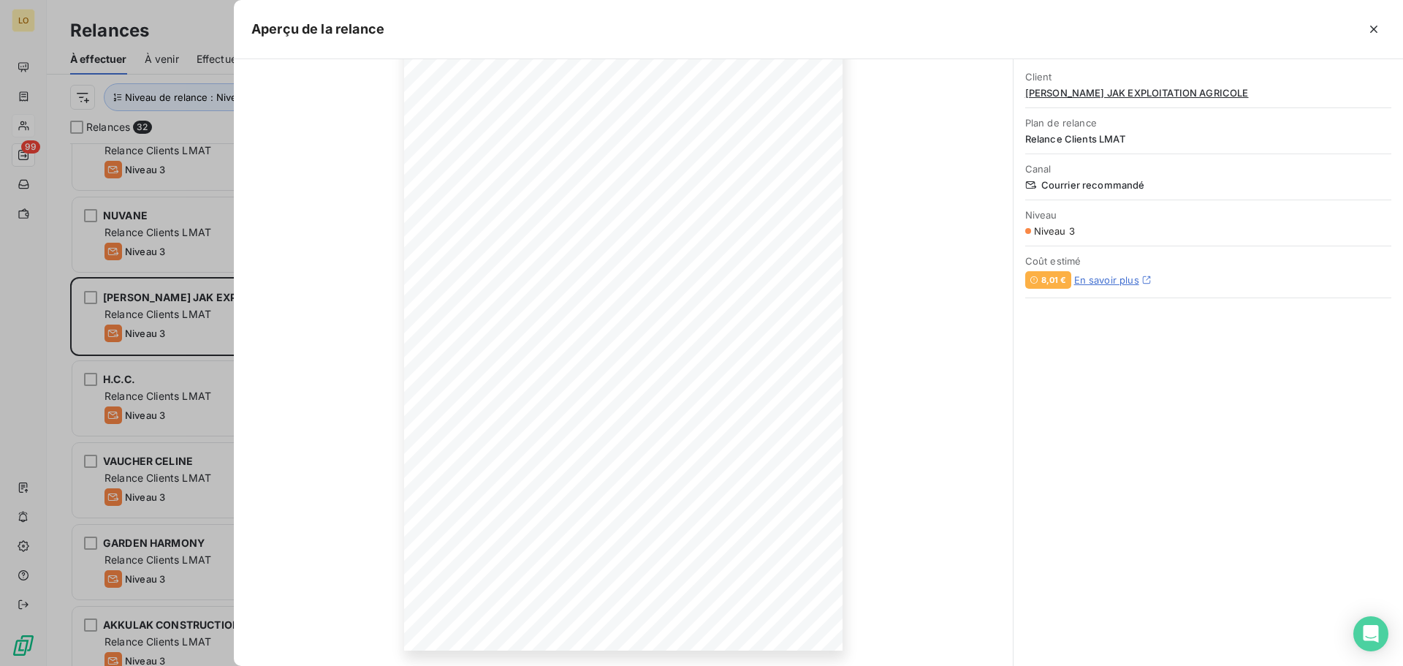
scroll to position [96, 0]
click at [752, 617] on icon "button" at bounding box center [755, 618] width 12 height 12
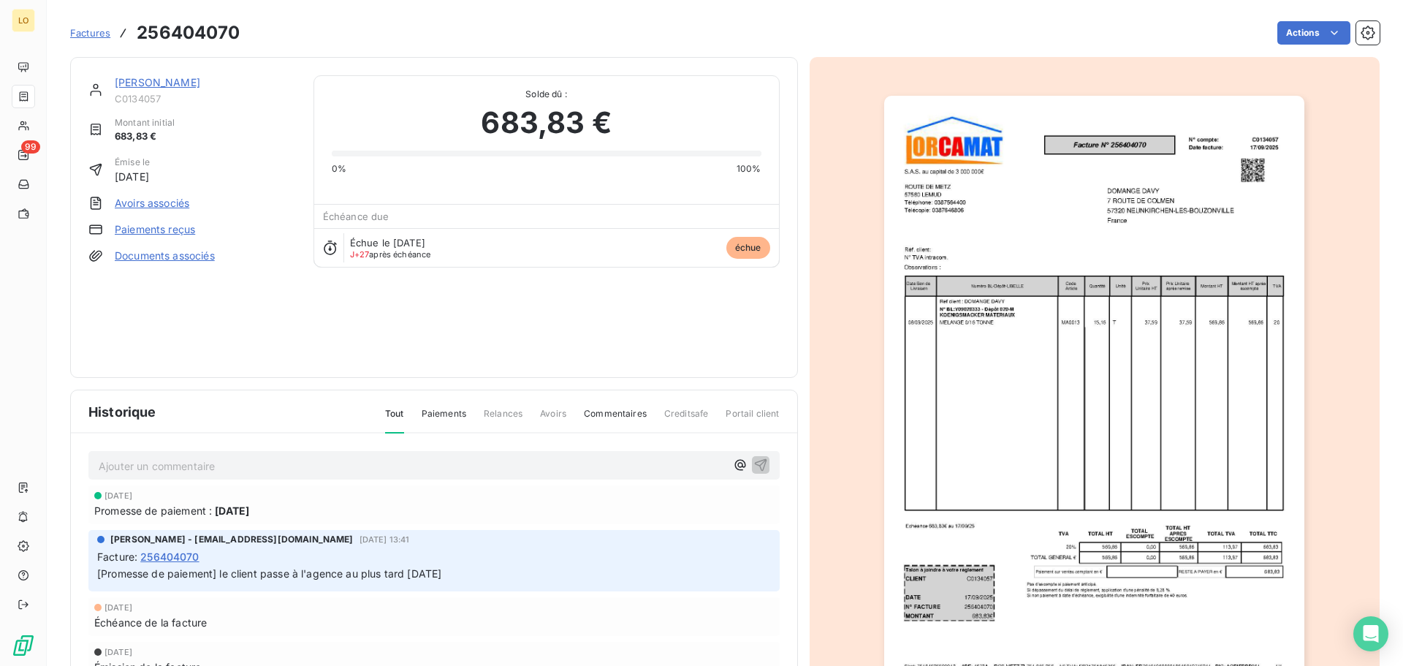
click at [178, 85] on link "DOMANGE DAVY" at bounding box center [158, 82] width 86 height 12
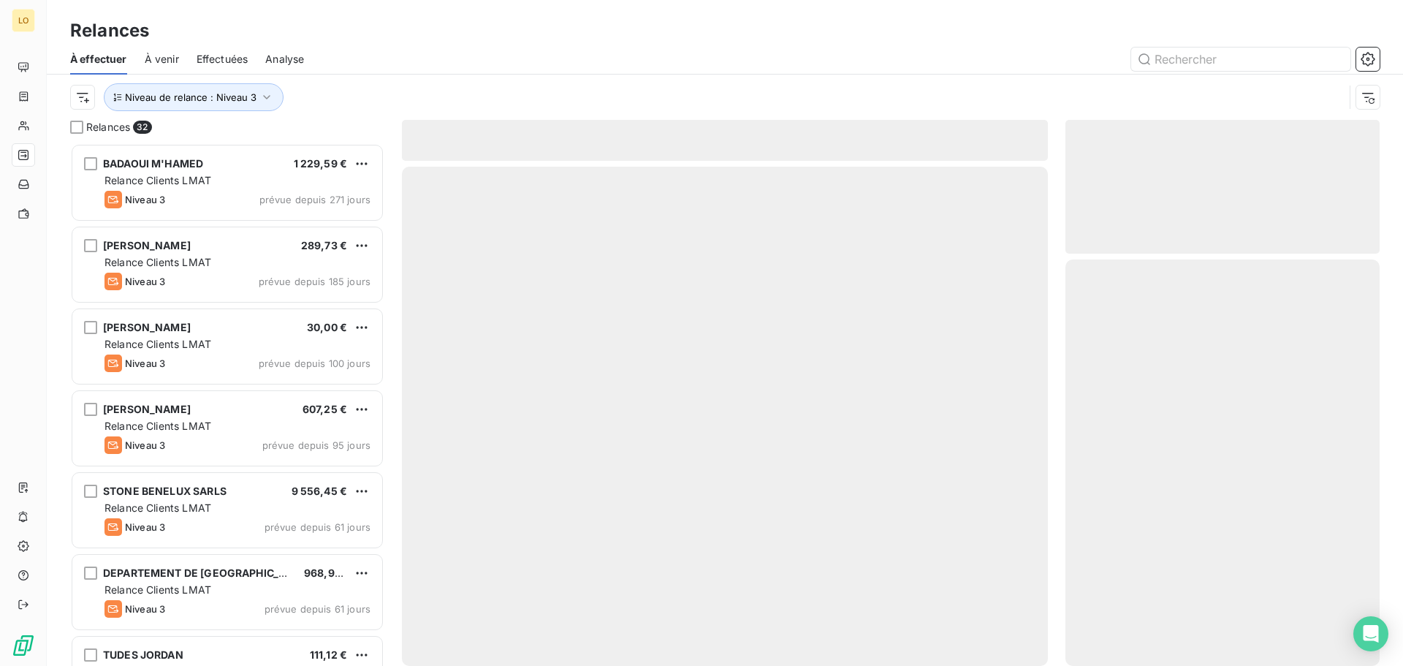
scroll to position [512, 303]
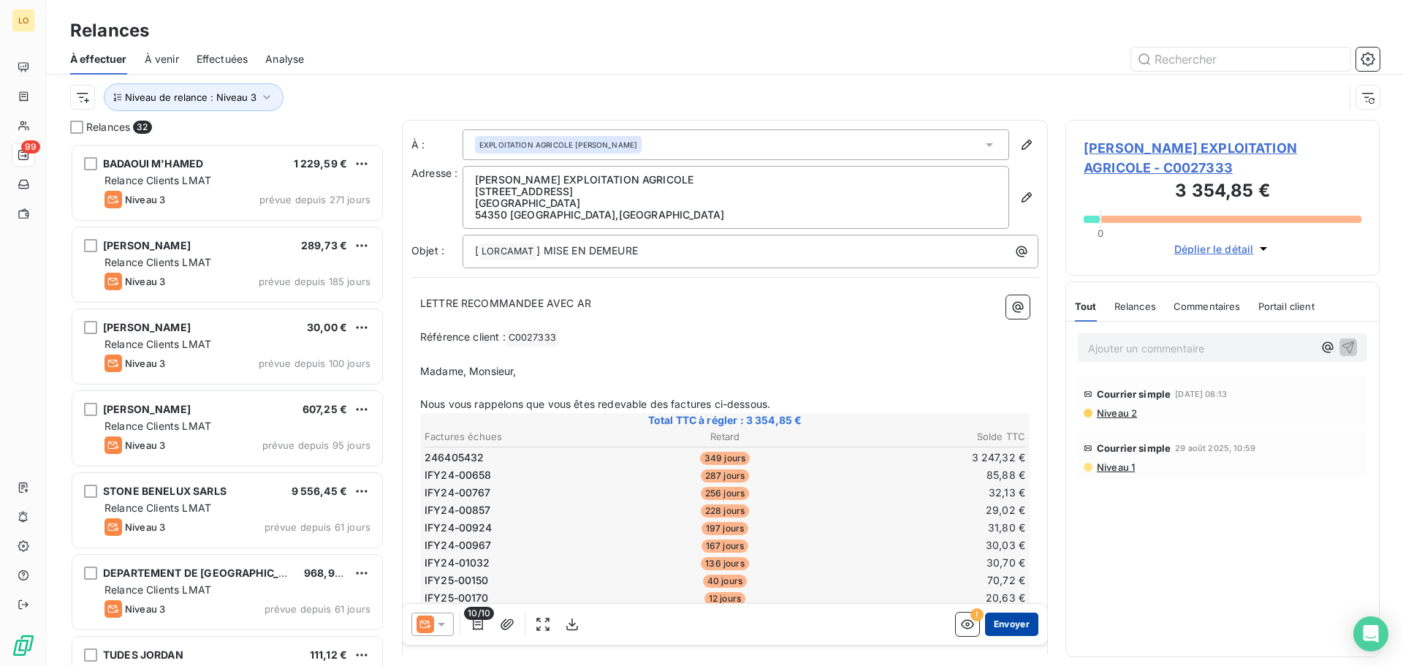
click at [988, 624] on button "Envoyer" at bounding box center [1011, 624] width 53 height 23
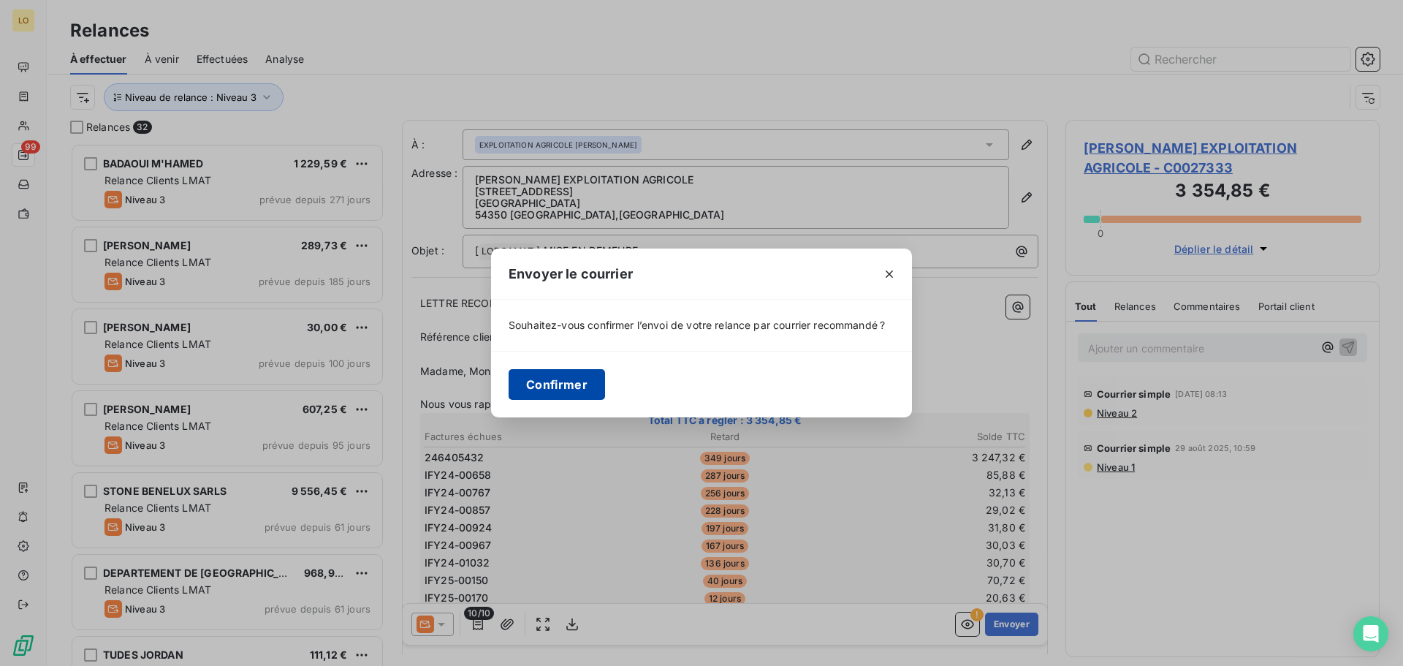
click at [570, 389] on button "Confirmer" at bounding box center [557, 384] width 96 height 31
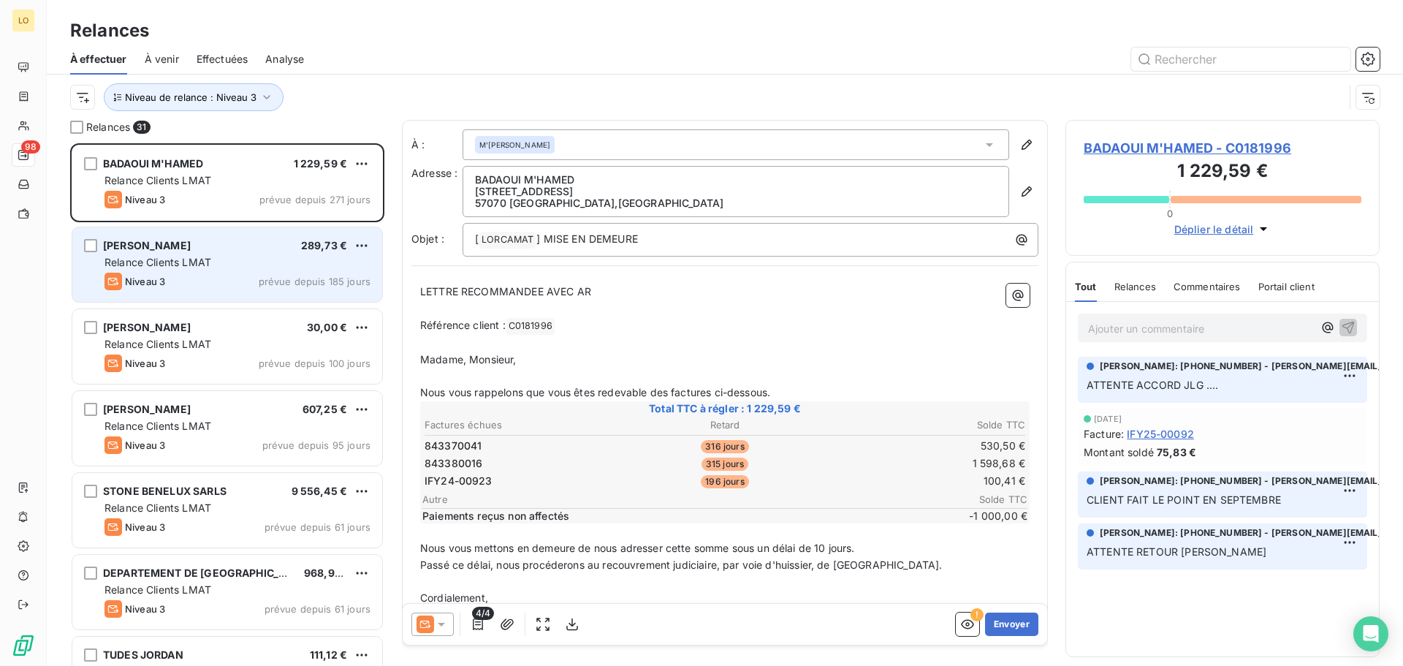
click at [191, 261] on span "Relance Clients LMAT" at bounding box center [158, 262] width 107 height 12
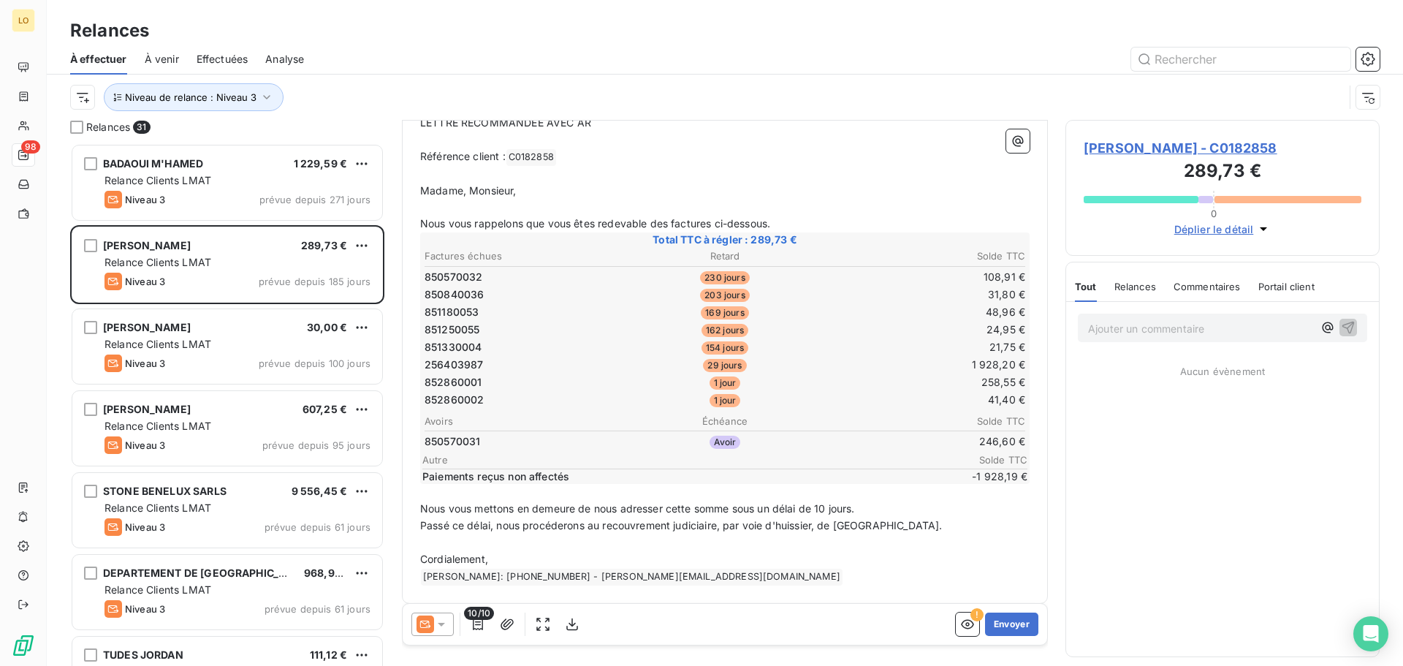
scroll to position [176, 0]
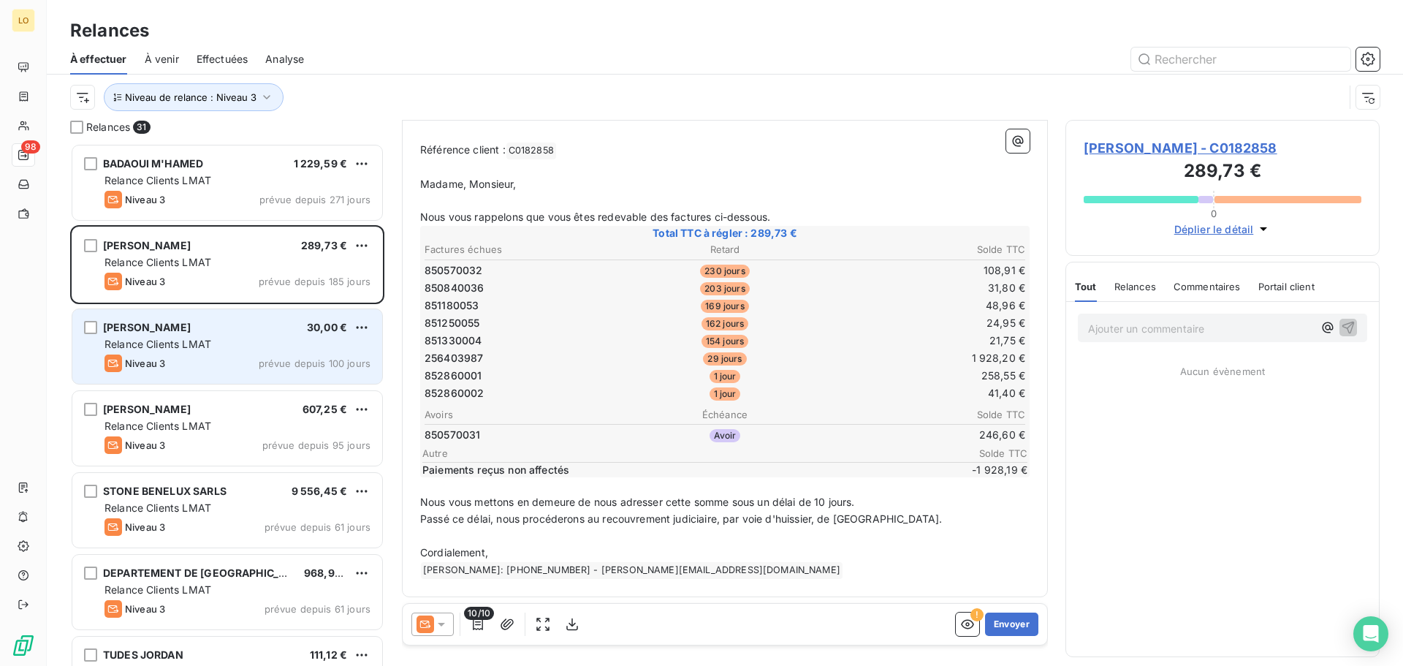
click at [233, 338] on div "Relance Clients LMAT" at bounding box center [238, 344] width 266 height 15
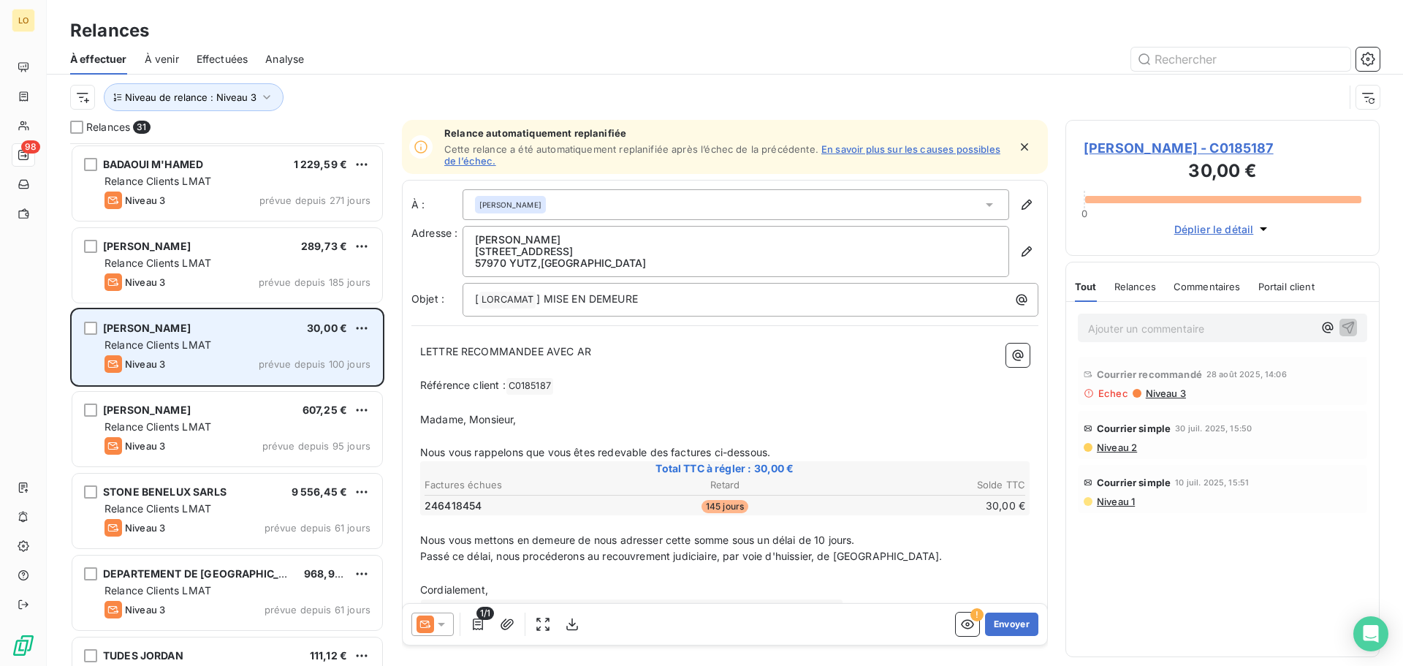
scroll to position [74, 0]
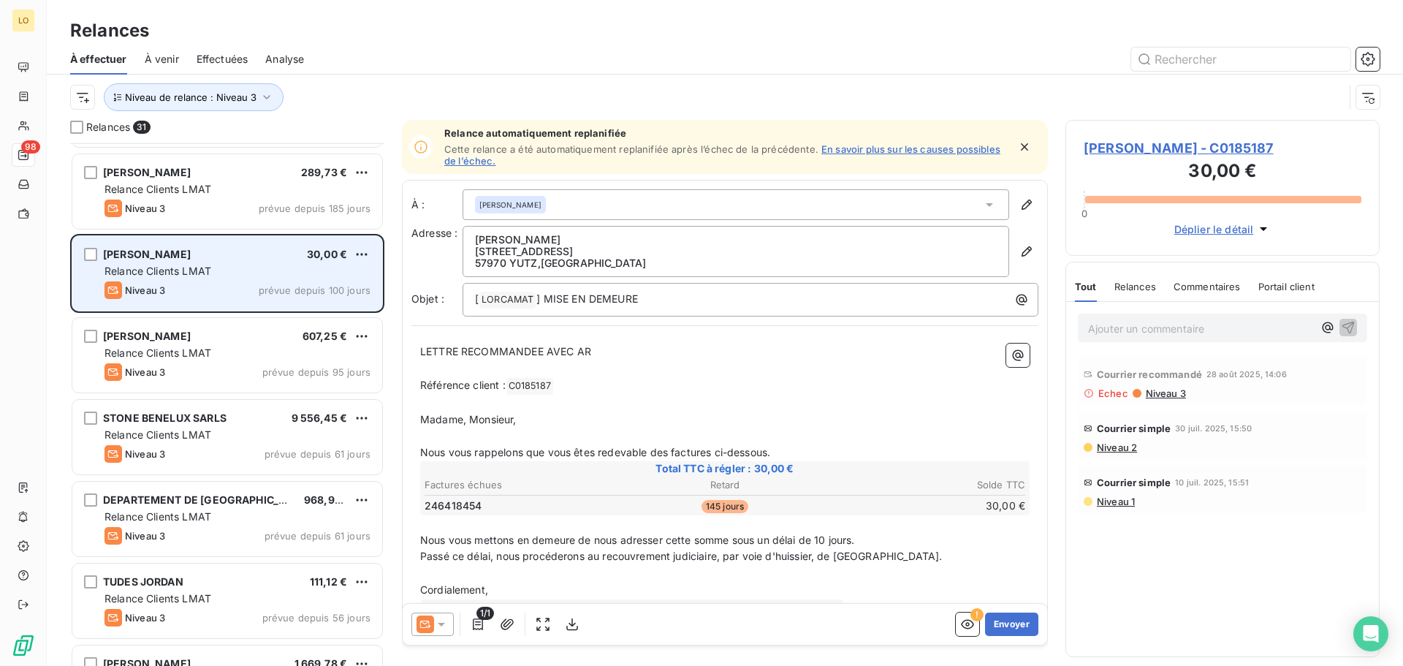
click at [233, 338] on div "[PERSON_NAME] 607,25 €" at bounding box center [238, 336] width 266 height 13
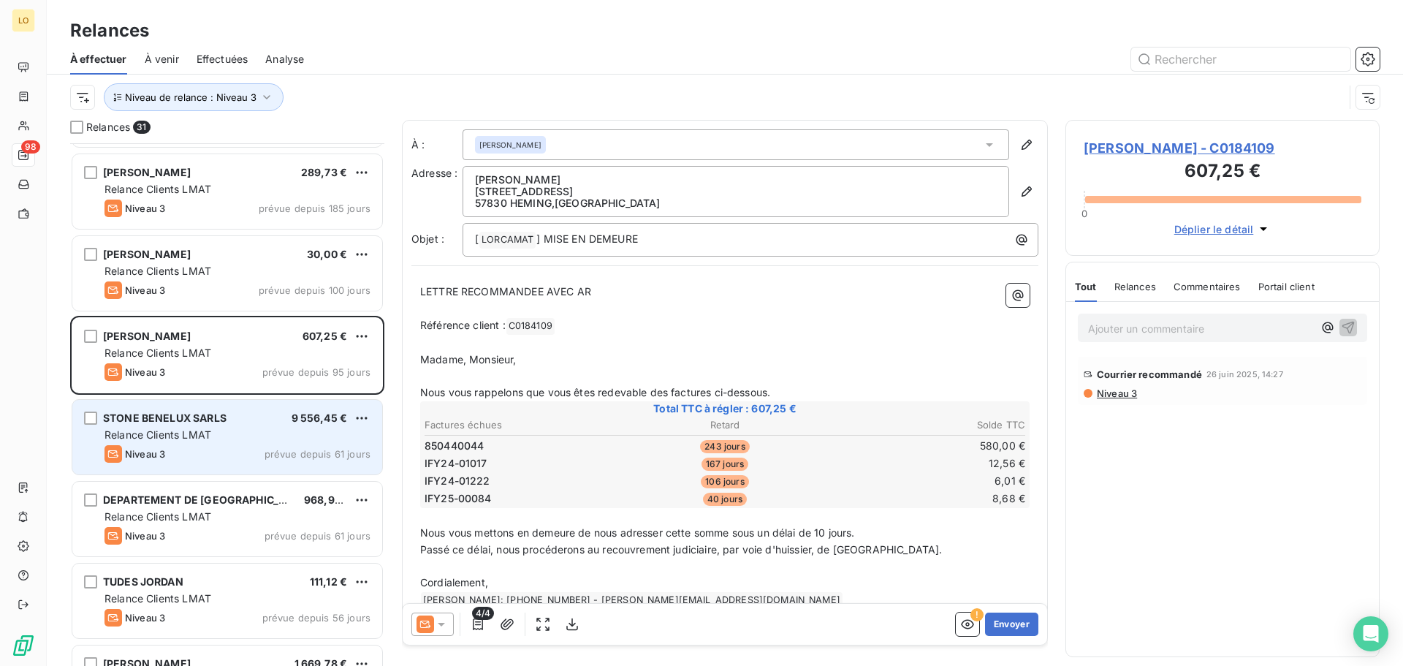
click at [235, 422] on div "STONE BENELUX SARLS 9 556,45 €" at bounding box center [238, 418] width 266 height 13
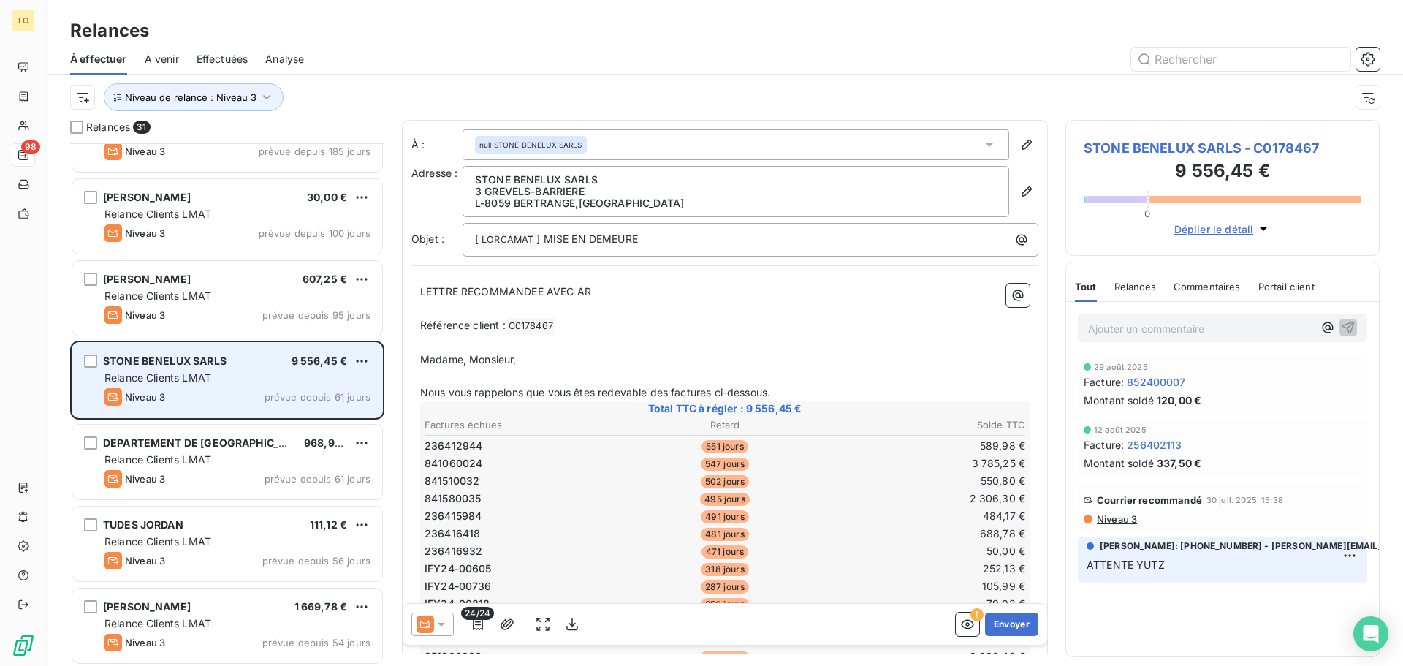
scroll to position [147, 0]
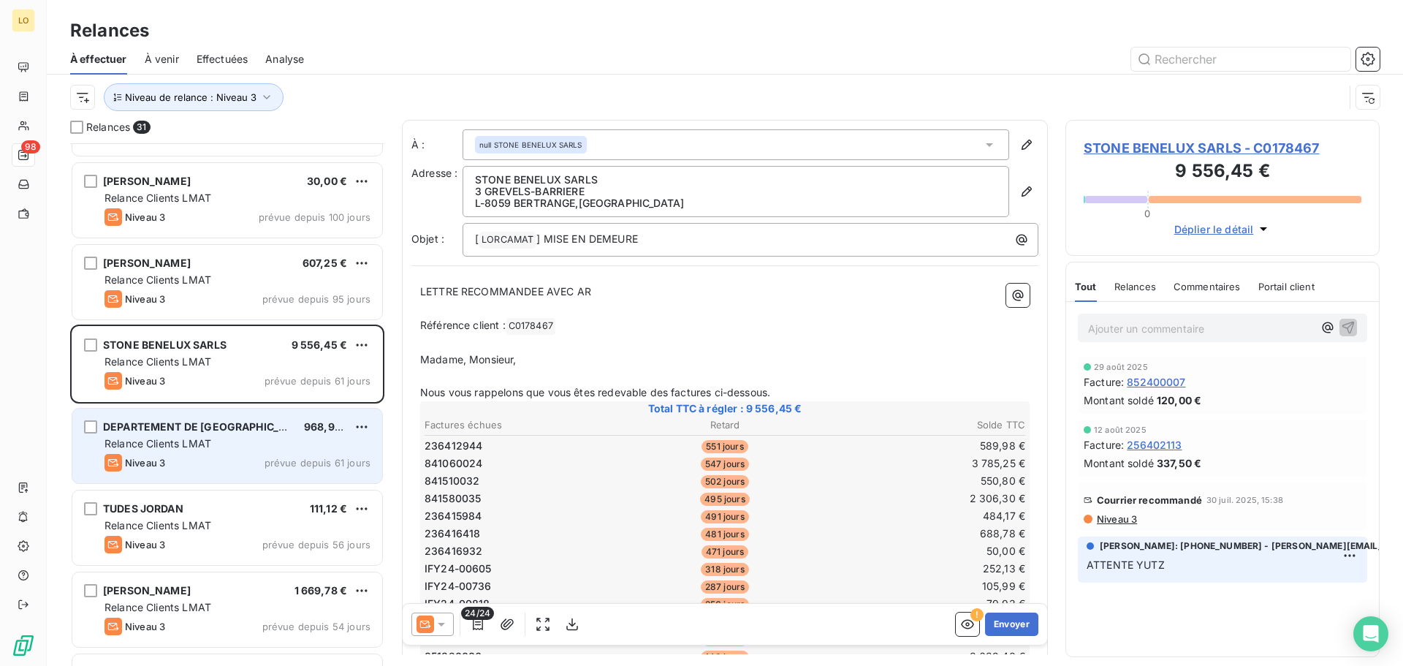
click at [223, 434] on div "DEPARTEMENT DE [GEOGRAPHIC_DATA]" at bounding box center [197, 427] width 189 height 15
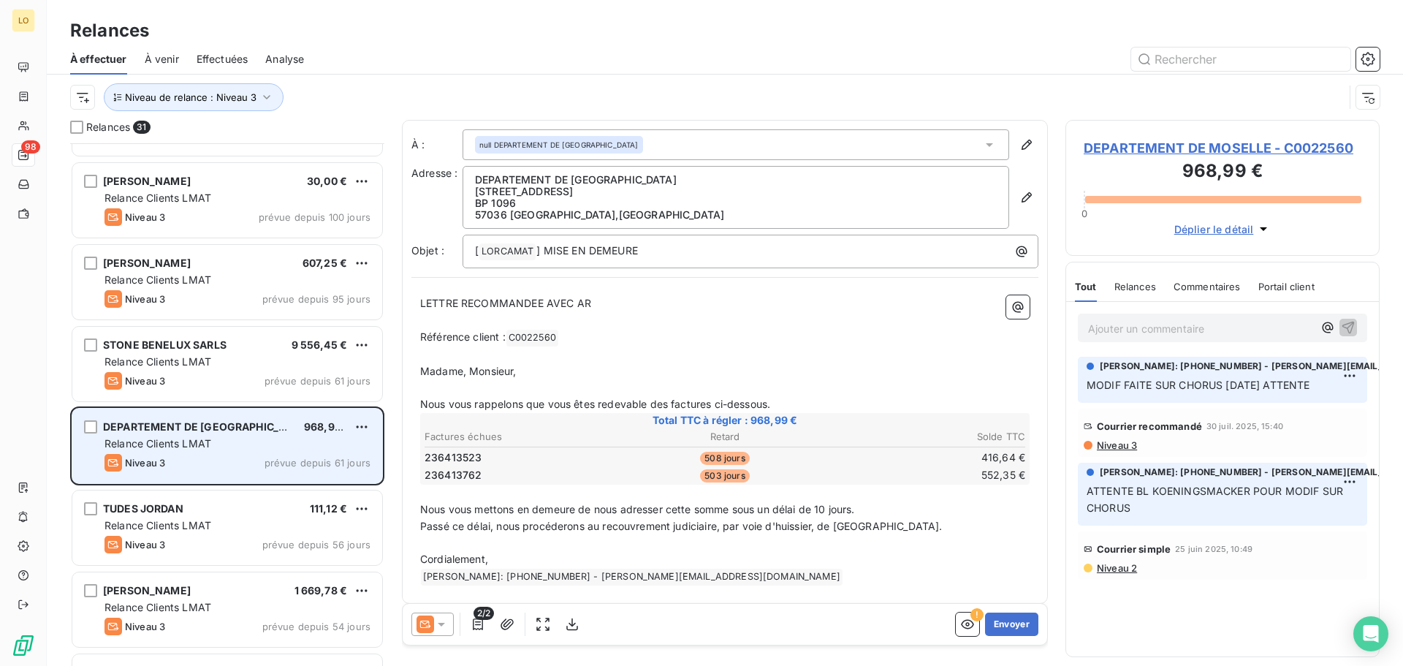
scroll to position [220, 0]
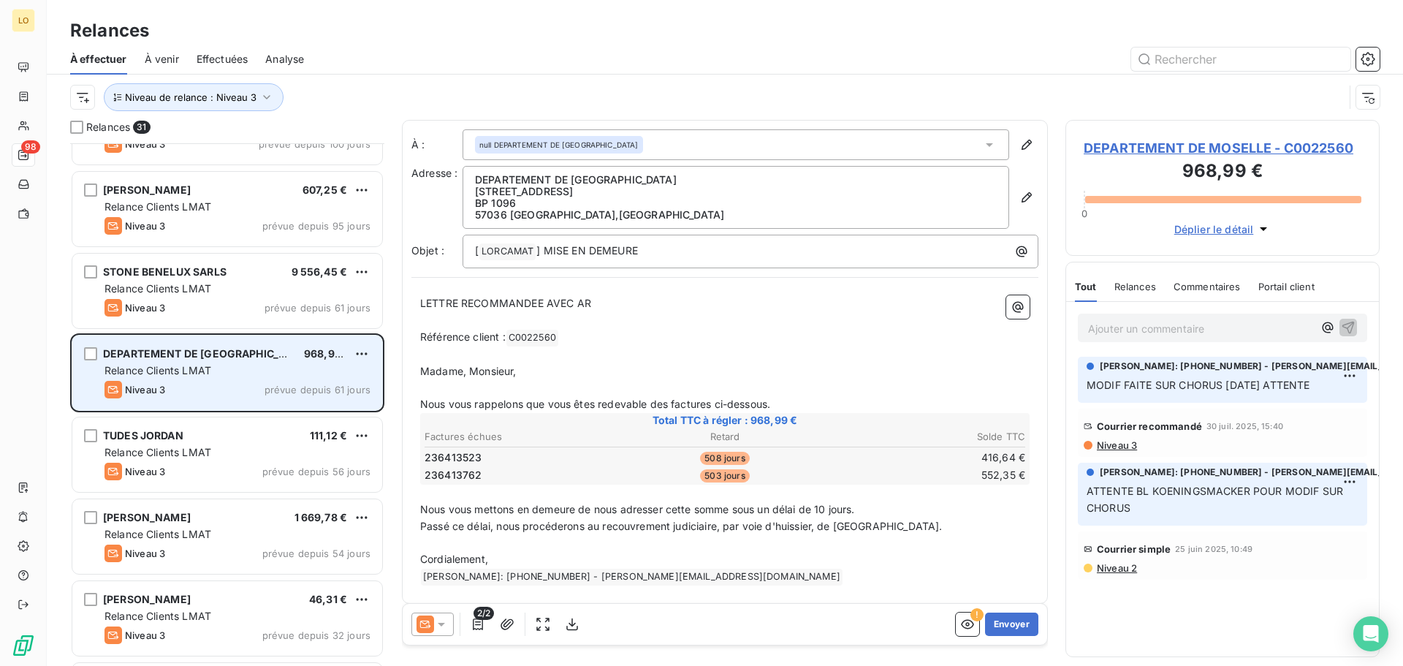
click at [225, 425] on div "TUDES JORDAN 111,12 € Relance Clients LMAT Niveau 3 prévue depuis 56 jours" at bounding box center [227, 454] width 310 height 75
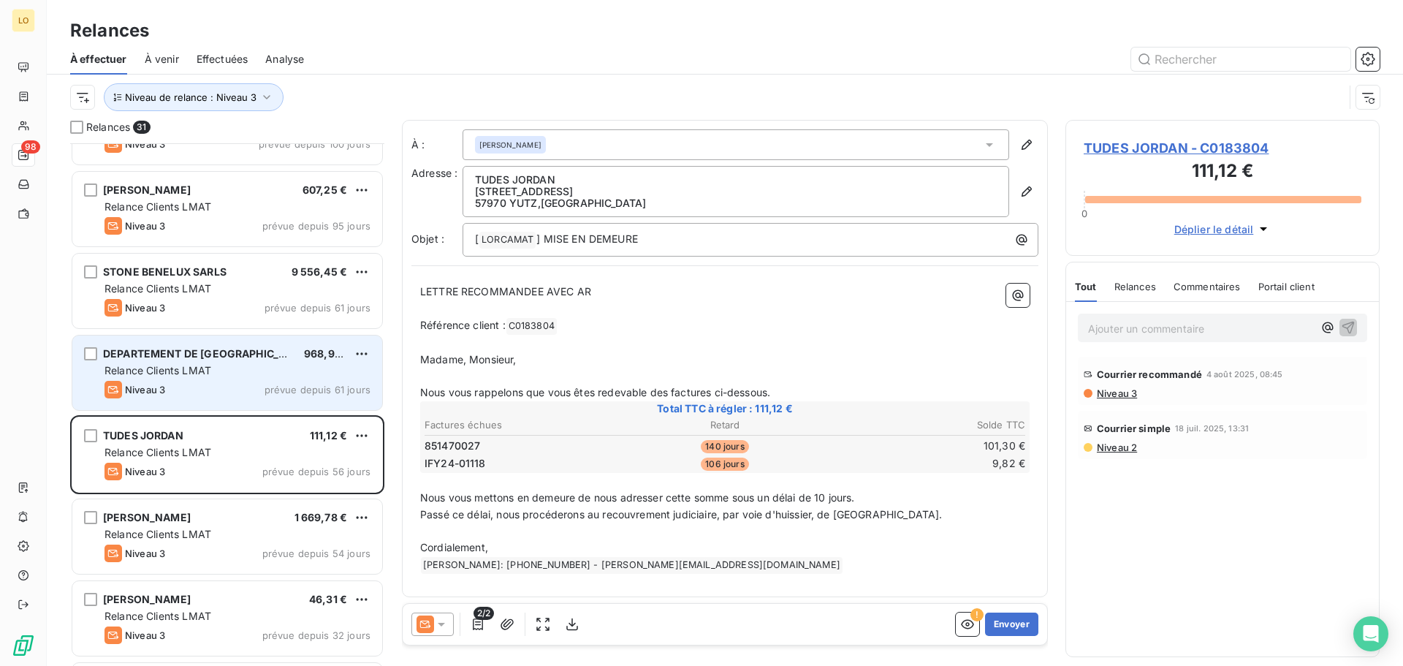
scroll to position [293, 0]
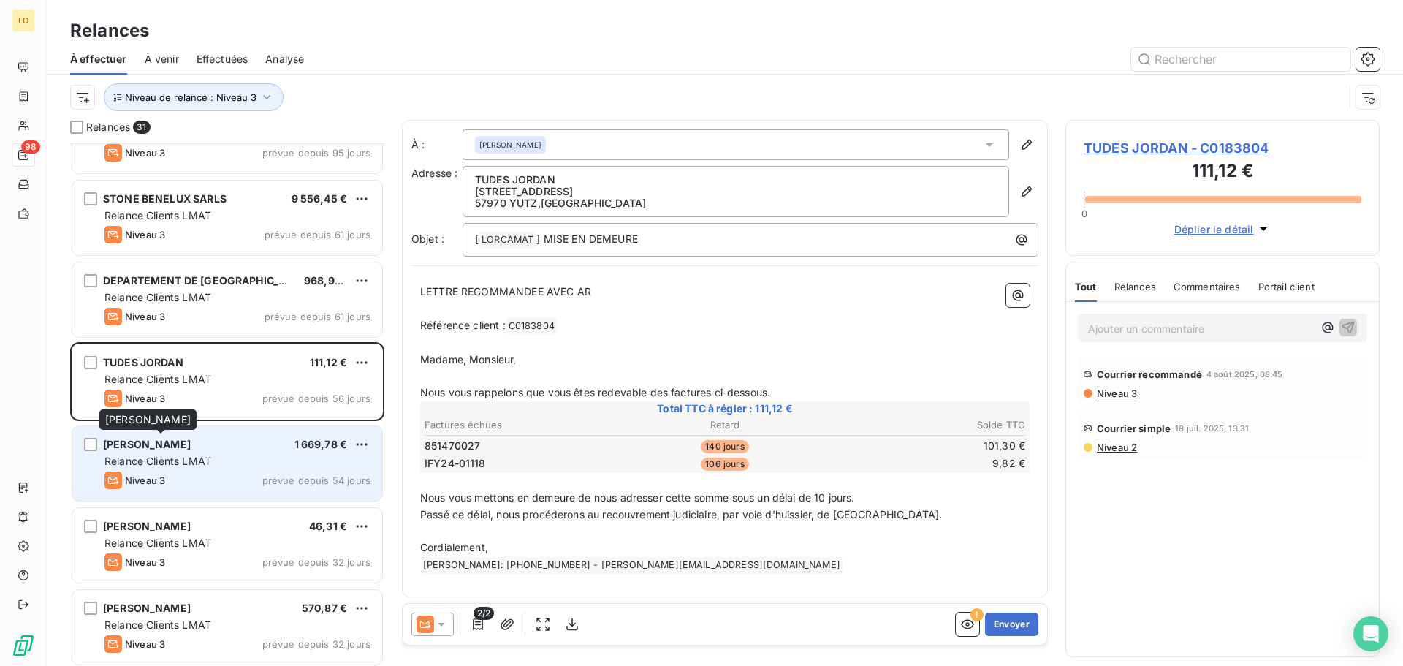
click at [191, 442] on span "[PERSON_NAME]" at bounding box center [147, 444] width 88 height 12
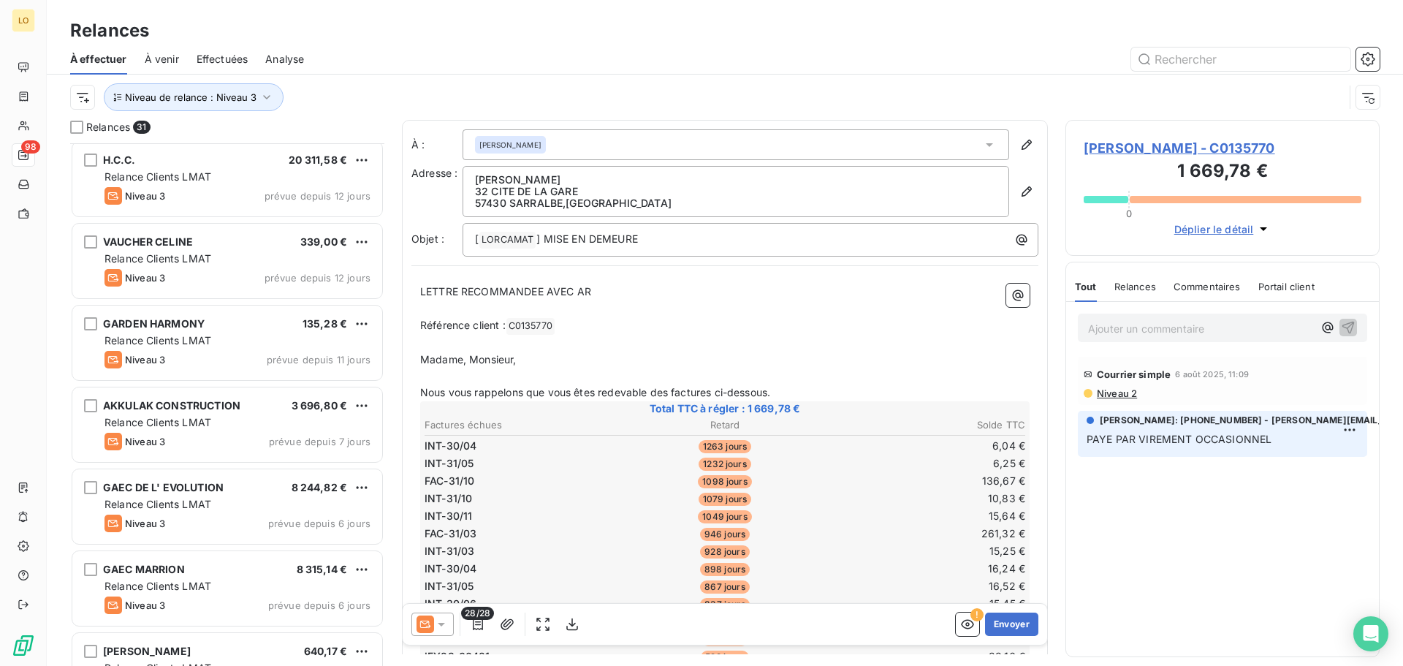
scroll to position [1431, 0]
